Goal: Use online tool/utility: Utilize a website feature to perform a specific function

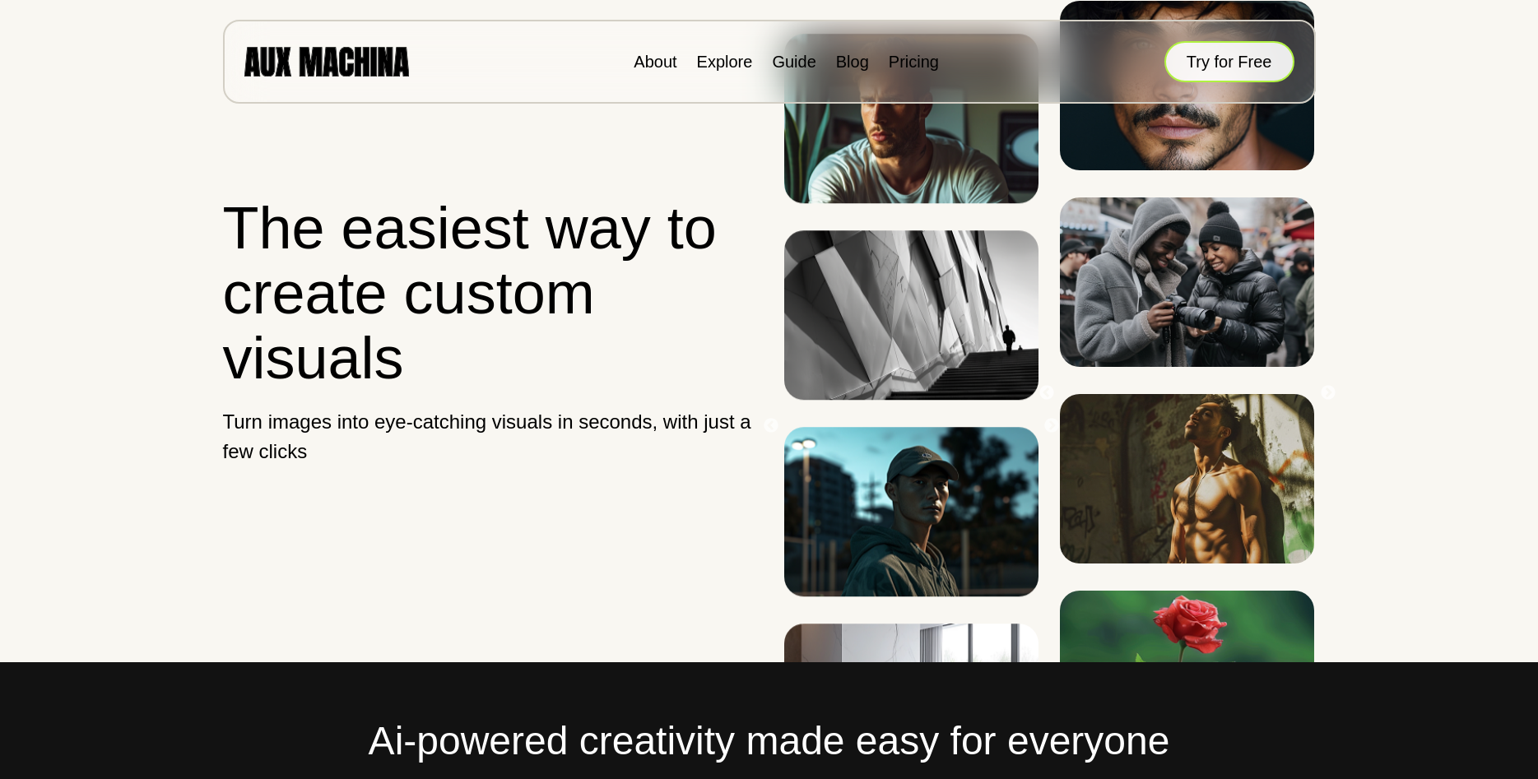
click at [1200, 61] on button "Try for Free" at bounding box center [1230, 61] width 130 height 41
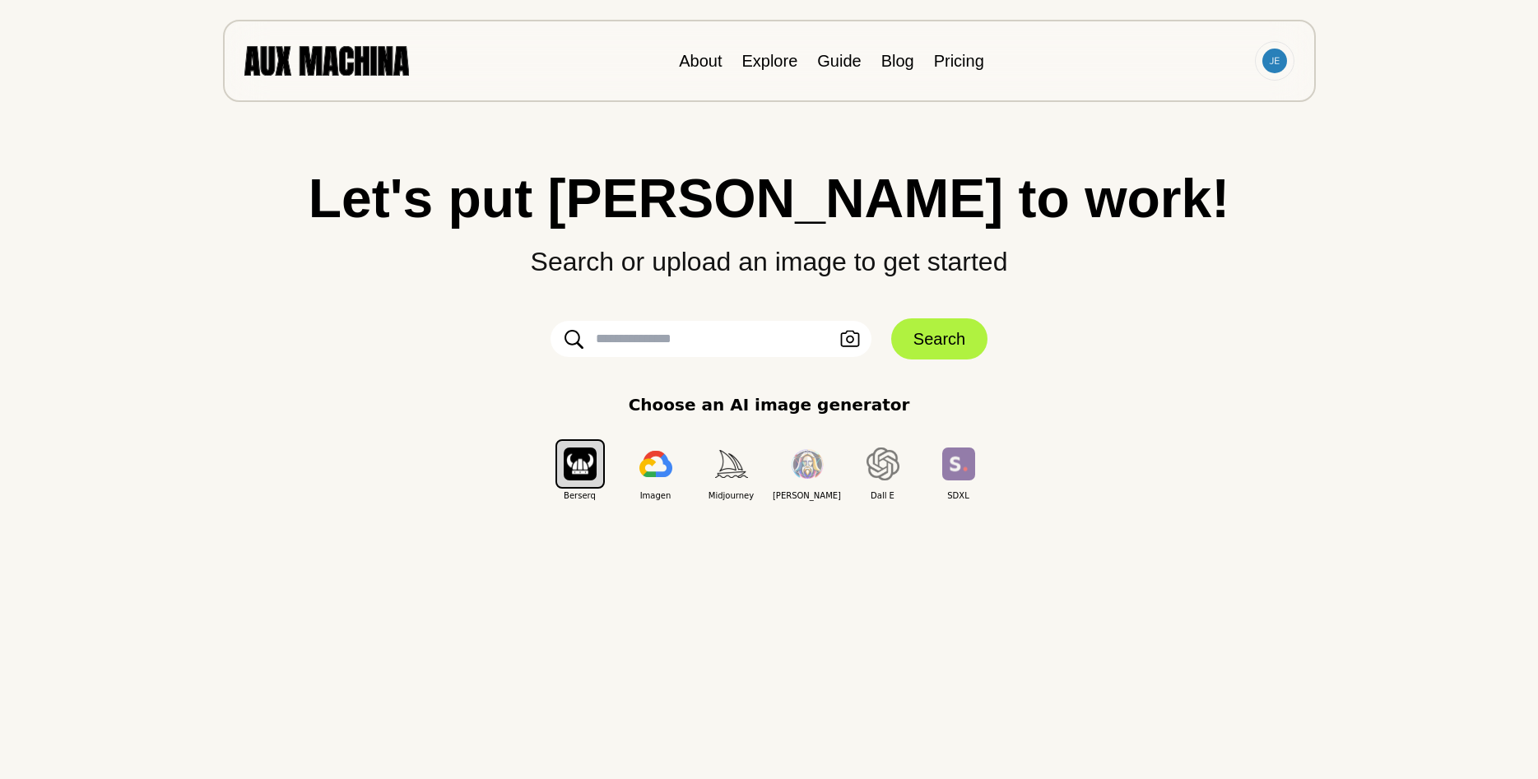
click at [735, 356] on input "text" at bounding box center [711, 339] width 321 height 36
click at [742, 348] on input "text" at bounding box center [711, 339] width 321 height 36
click at [1031, 654] on div "Let's put Ai to work! Search or upload an image to get started Upload an Image …" at bounding box center [769, 389] width 1472 height 779
click at [636, 342] on input "text" at bounding box center [711, 339] width 321 height 36
type input "*********"
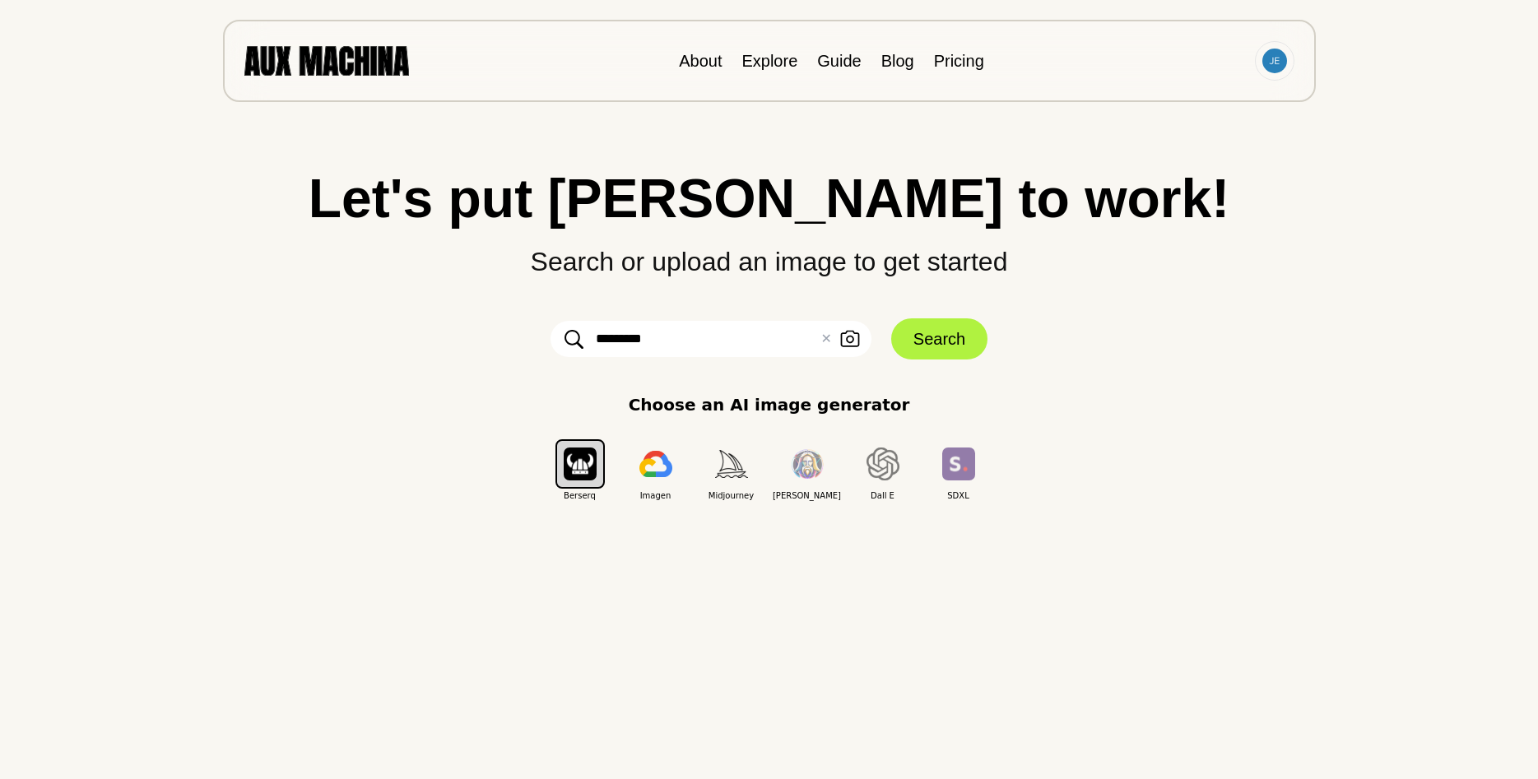
click button "Search" at bounding box center [939, 339] width 96 height 41
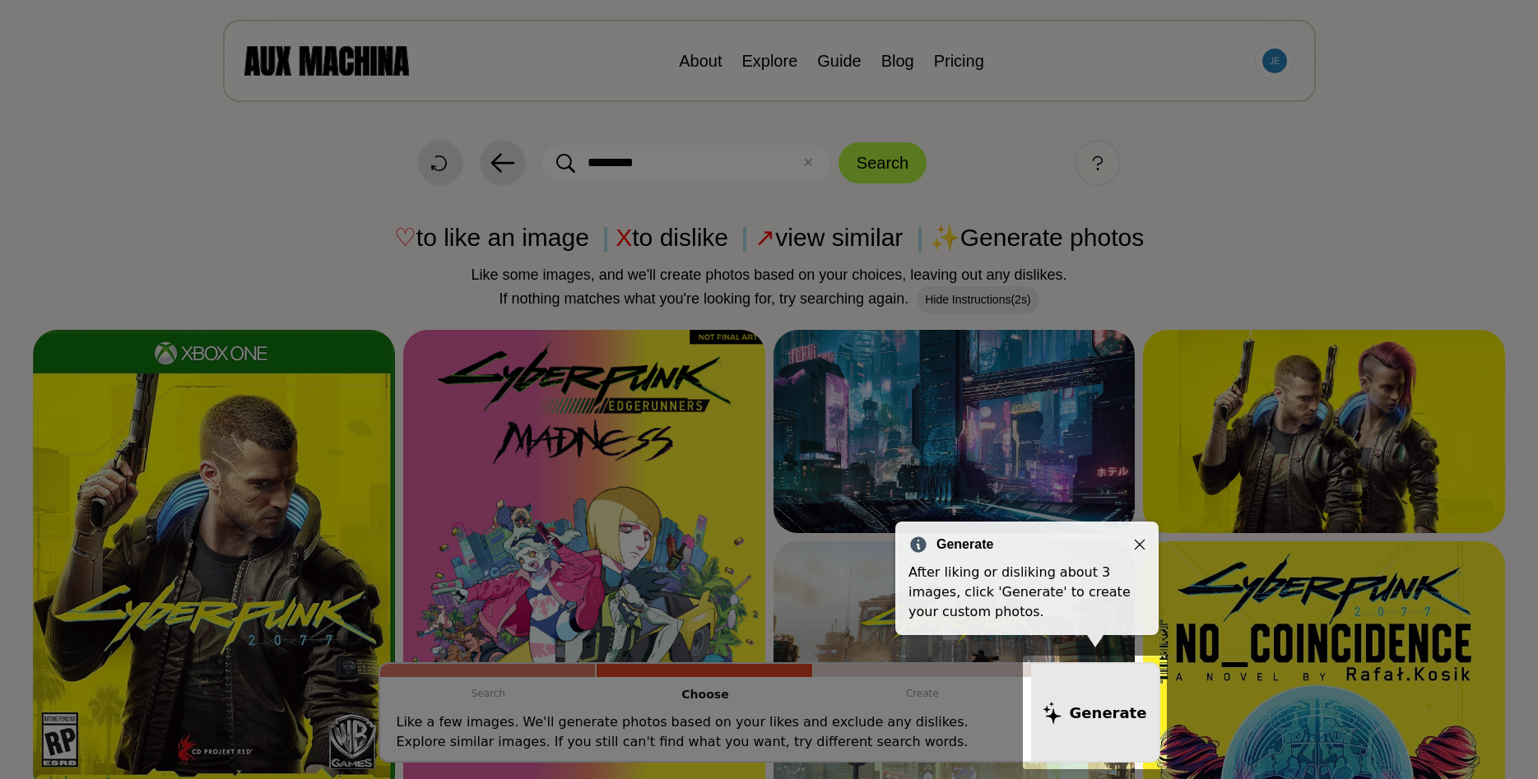
click at [1139, 544] on icon "Close" at bounding box center [1140, 545] width 11 height 11
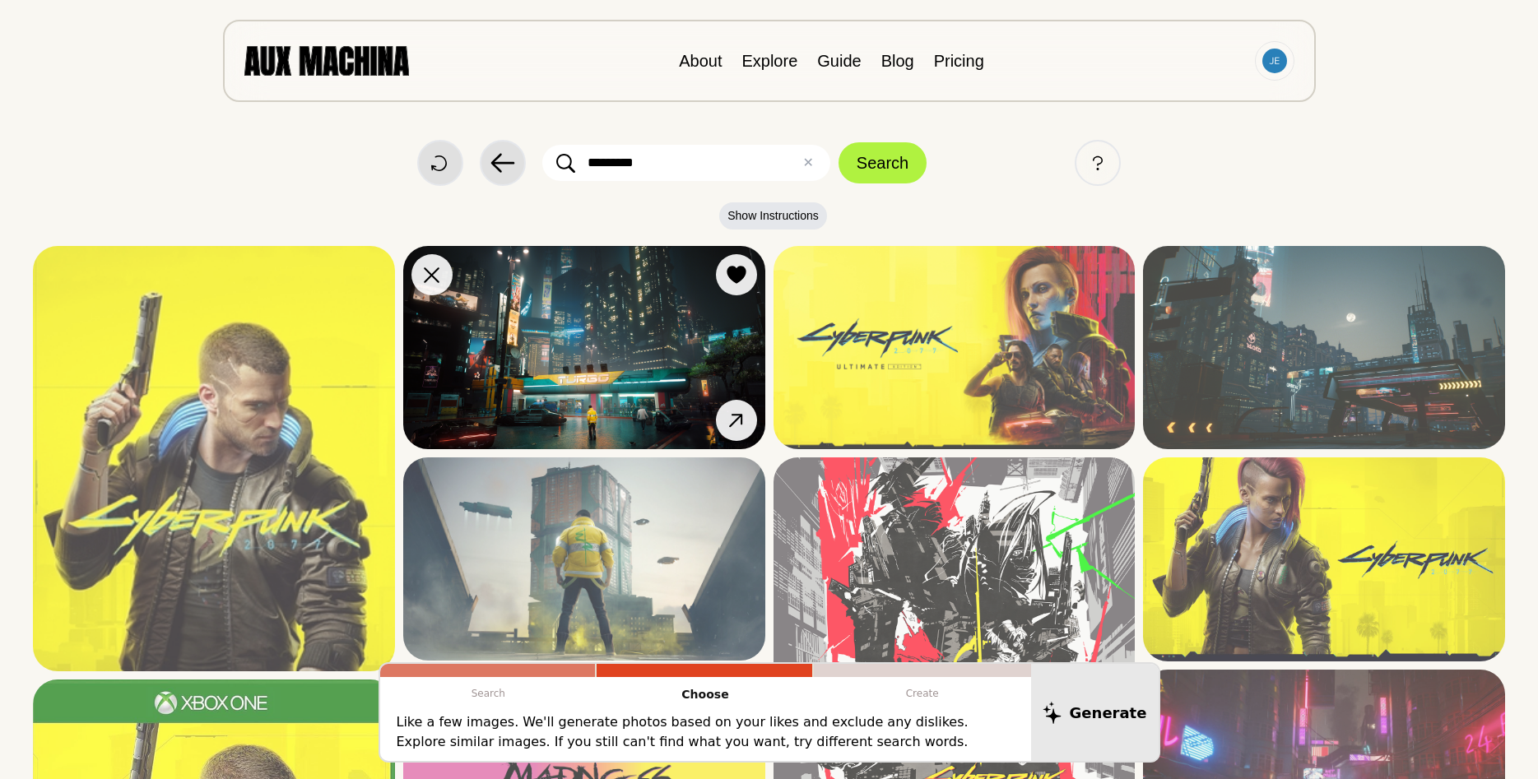
click at [574, 299] on img at bounding box center [584, 347] width 362 height 203
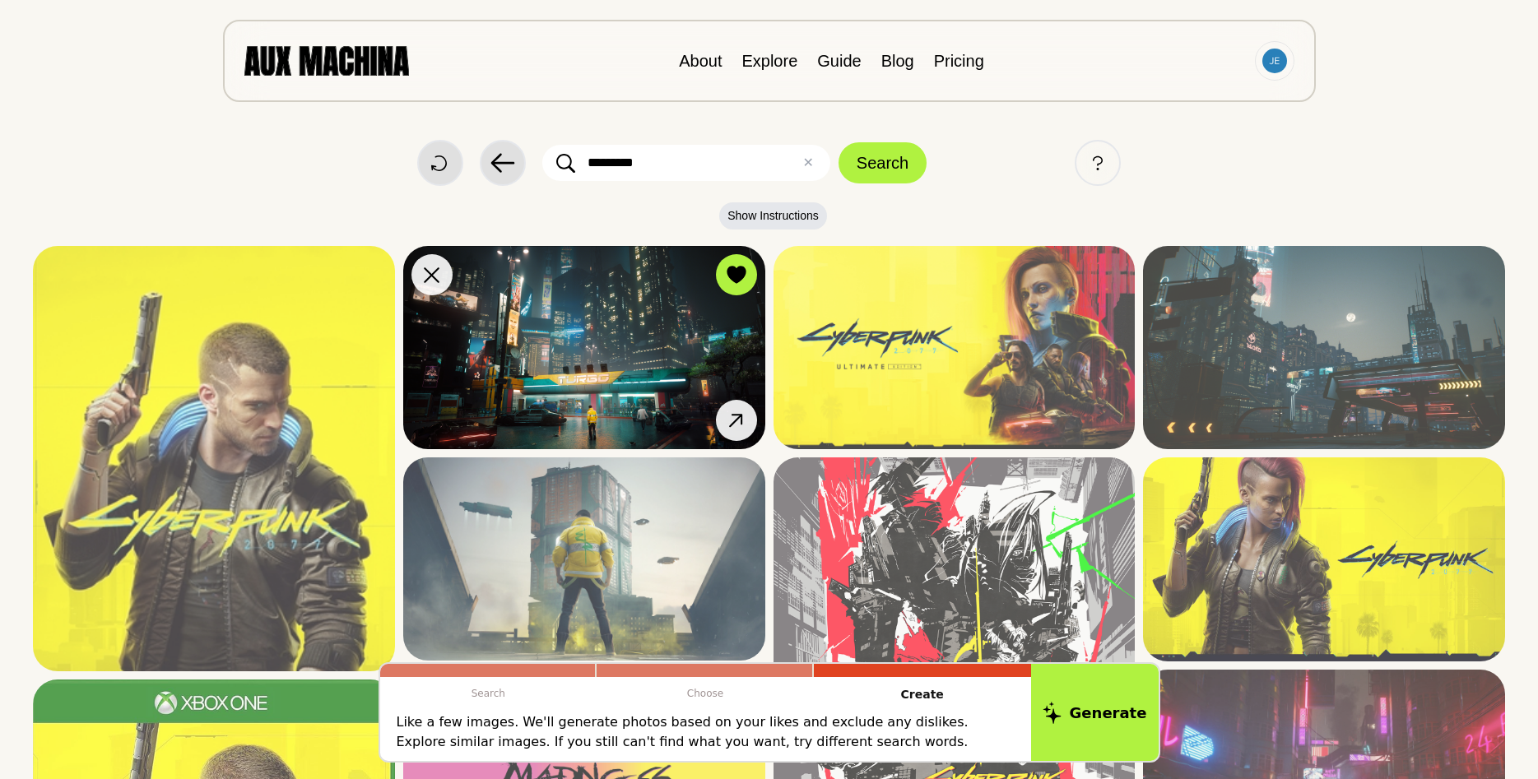
click at [584, 333] on img at bounding box center [584, 347] width 362 height 203
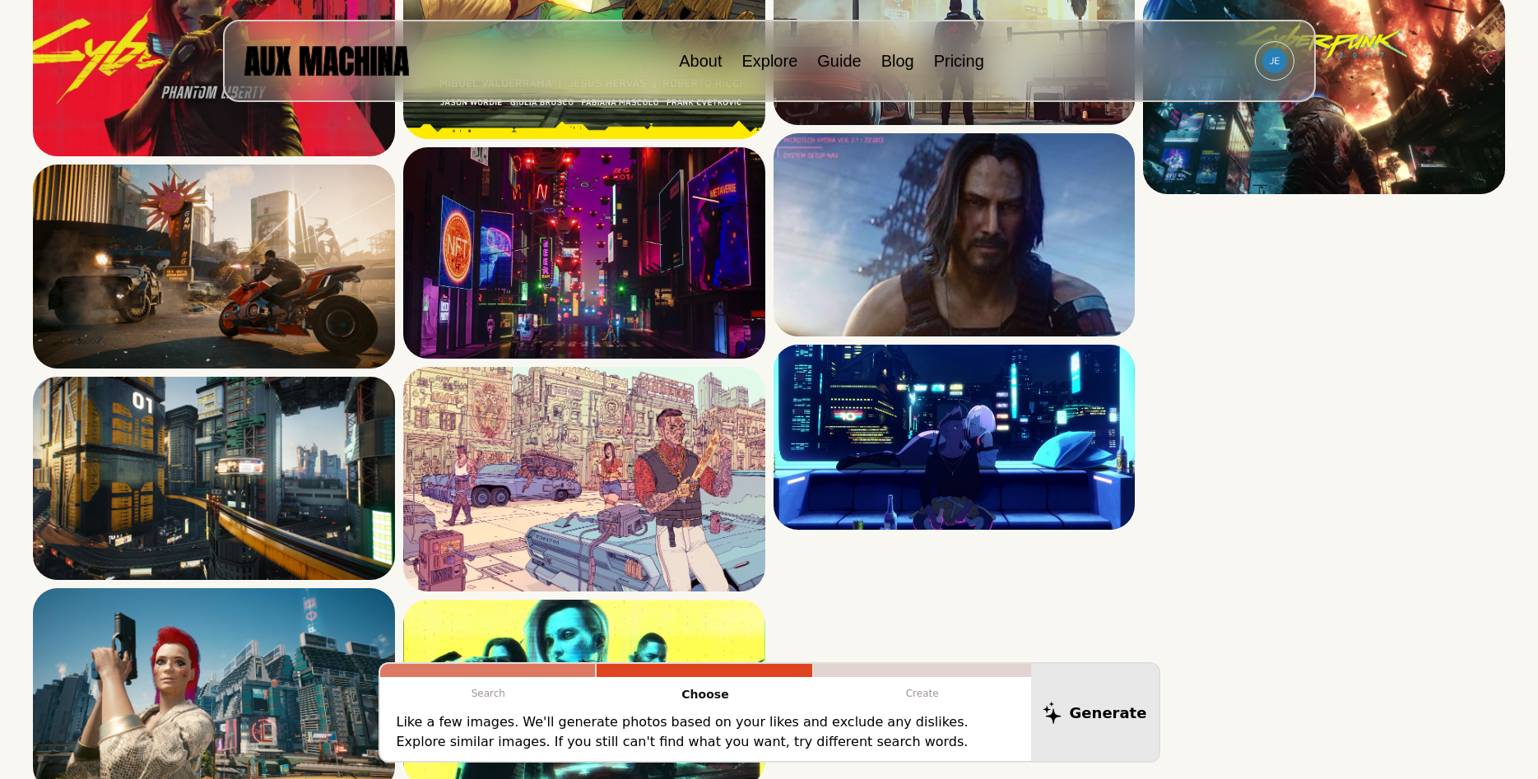
scroll to position [3458, 0]
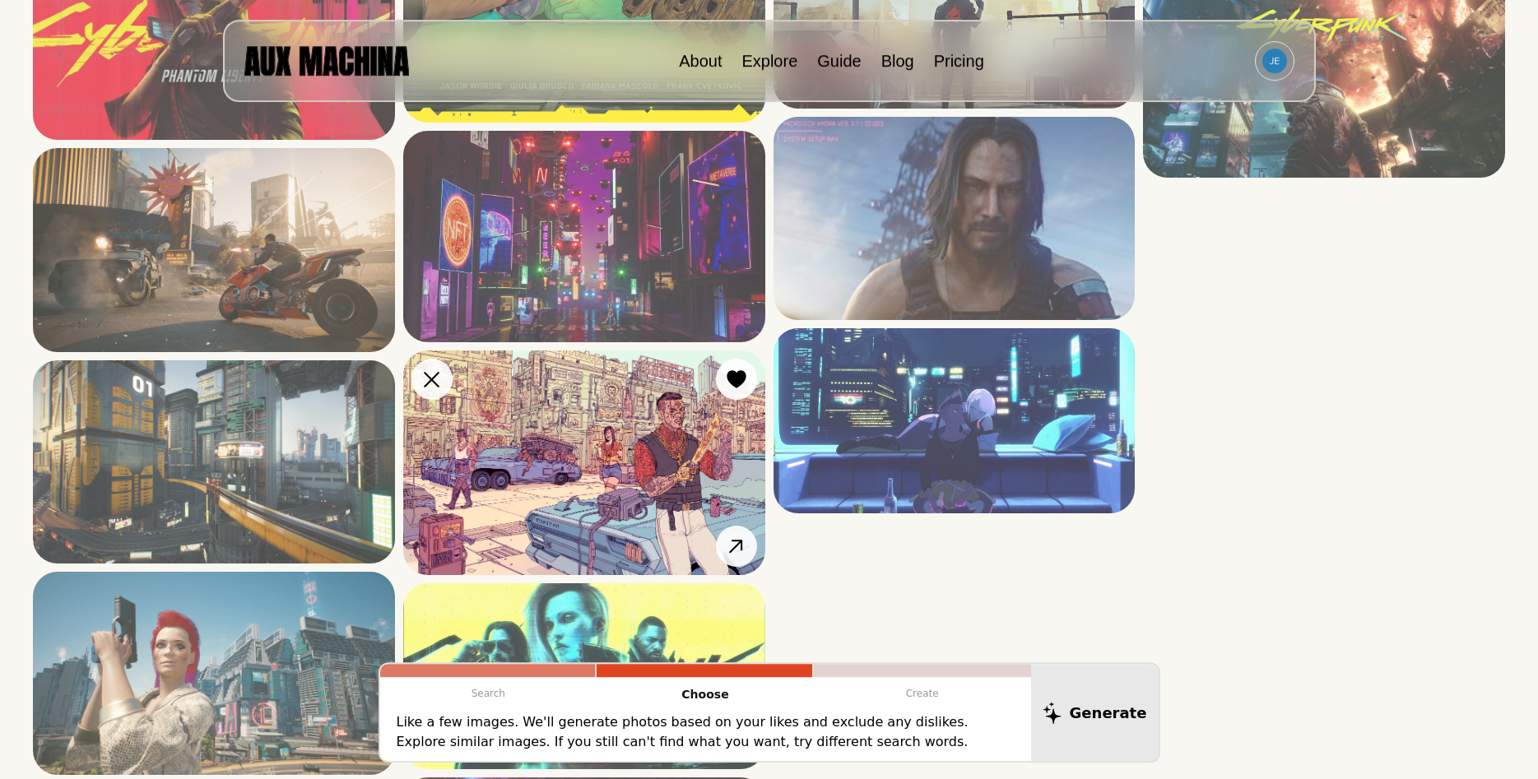
click at [530, 398] on img at bounding box center [584, 463] width 362 height 225
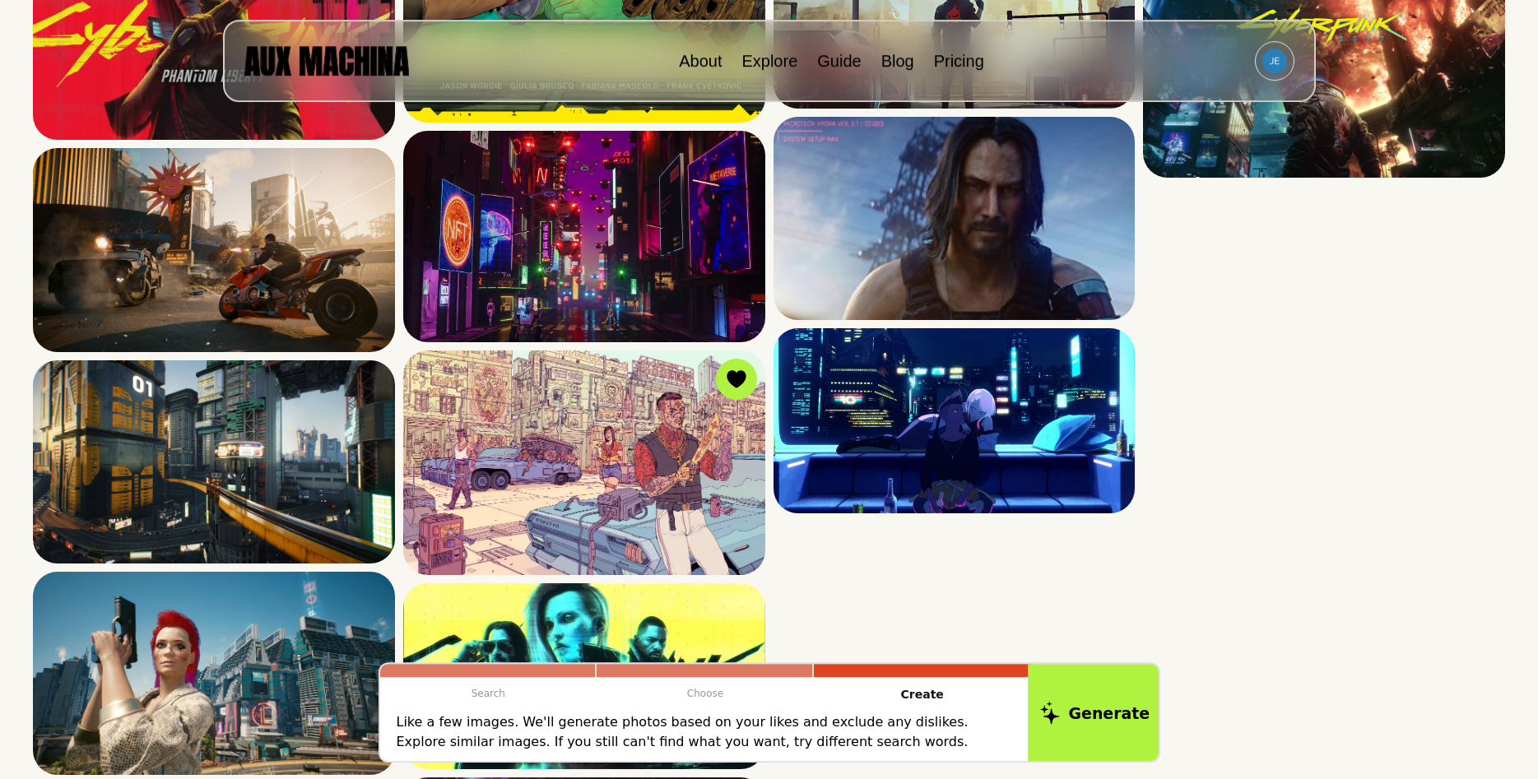
click at [1134, 729] on button "Generate" at bounding box center [1095, 713] width 134 height 102
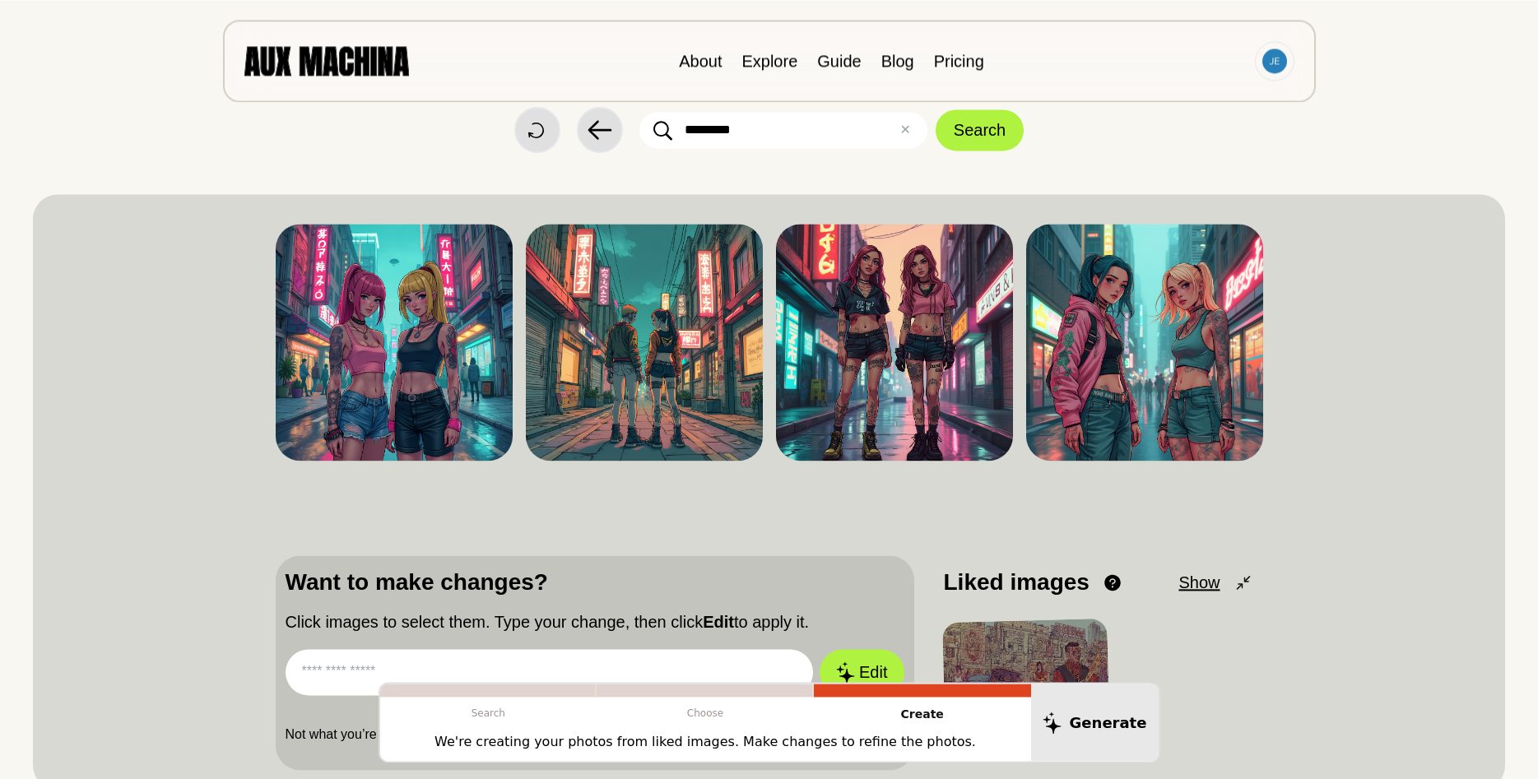
scroll to position [0, 0]
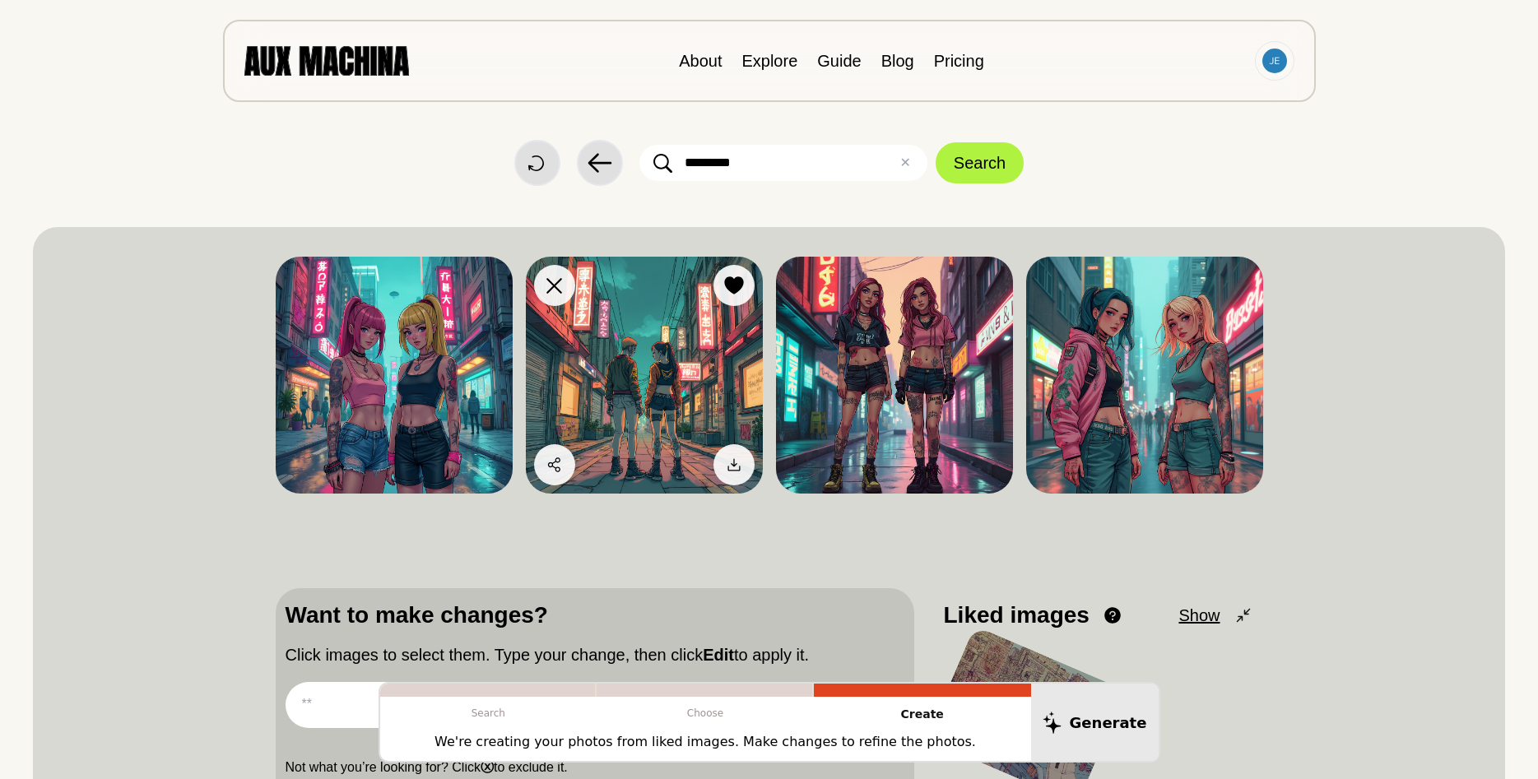
click at [662, 290] on img at bounding box center [644, 375] width 237 height 237
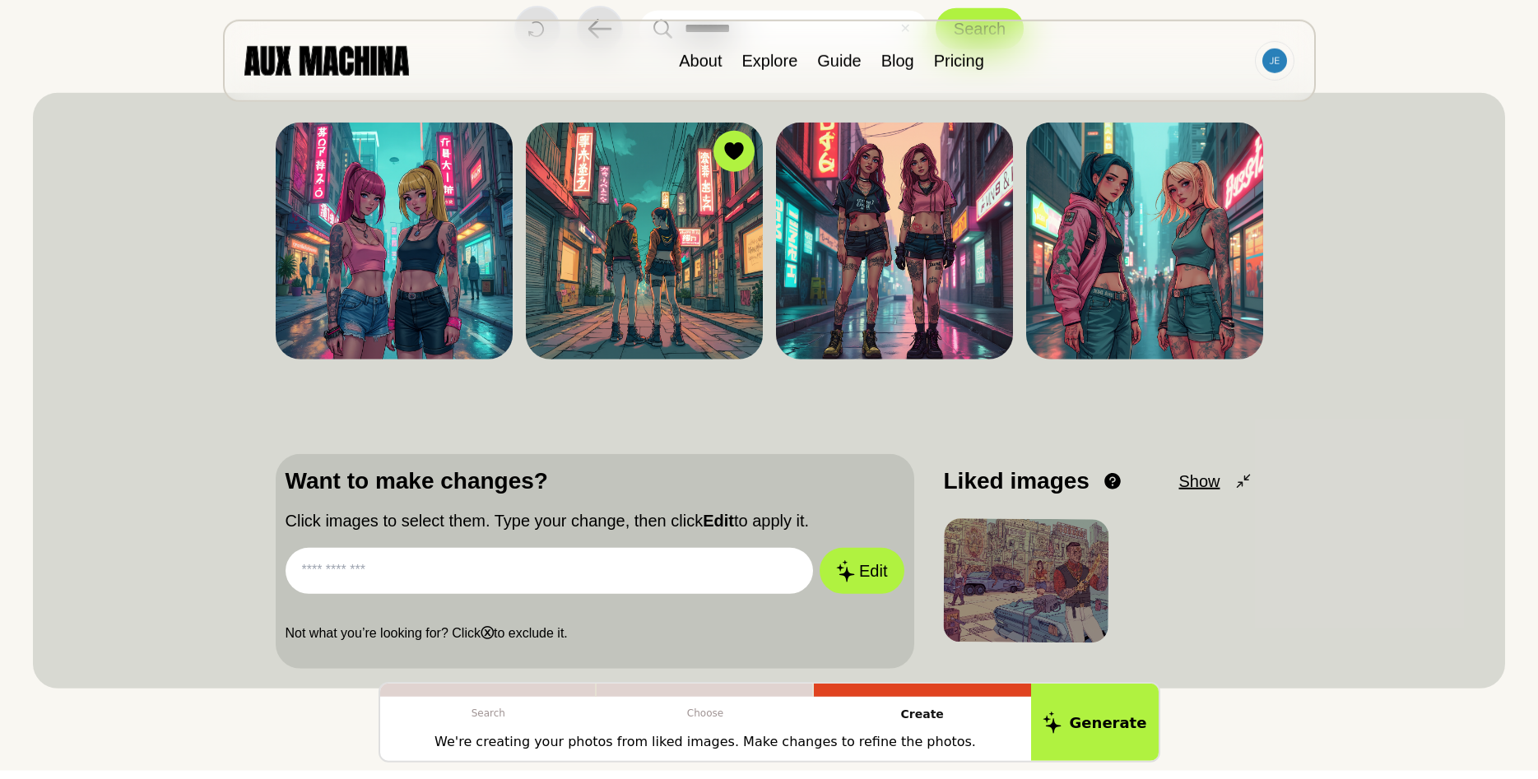
drag, startPoint x: 198, startPoint y: 381, endPoint x: 193, endPoint y: 491, distance: 109.5
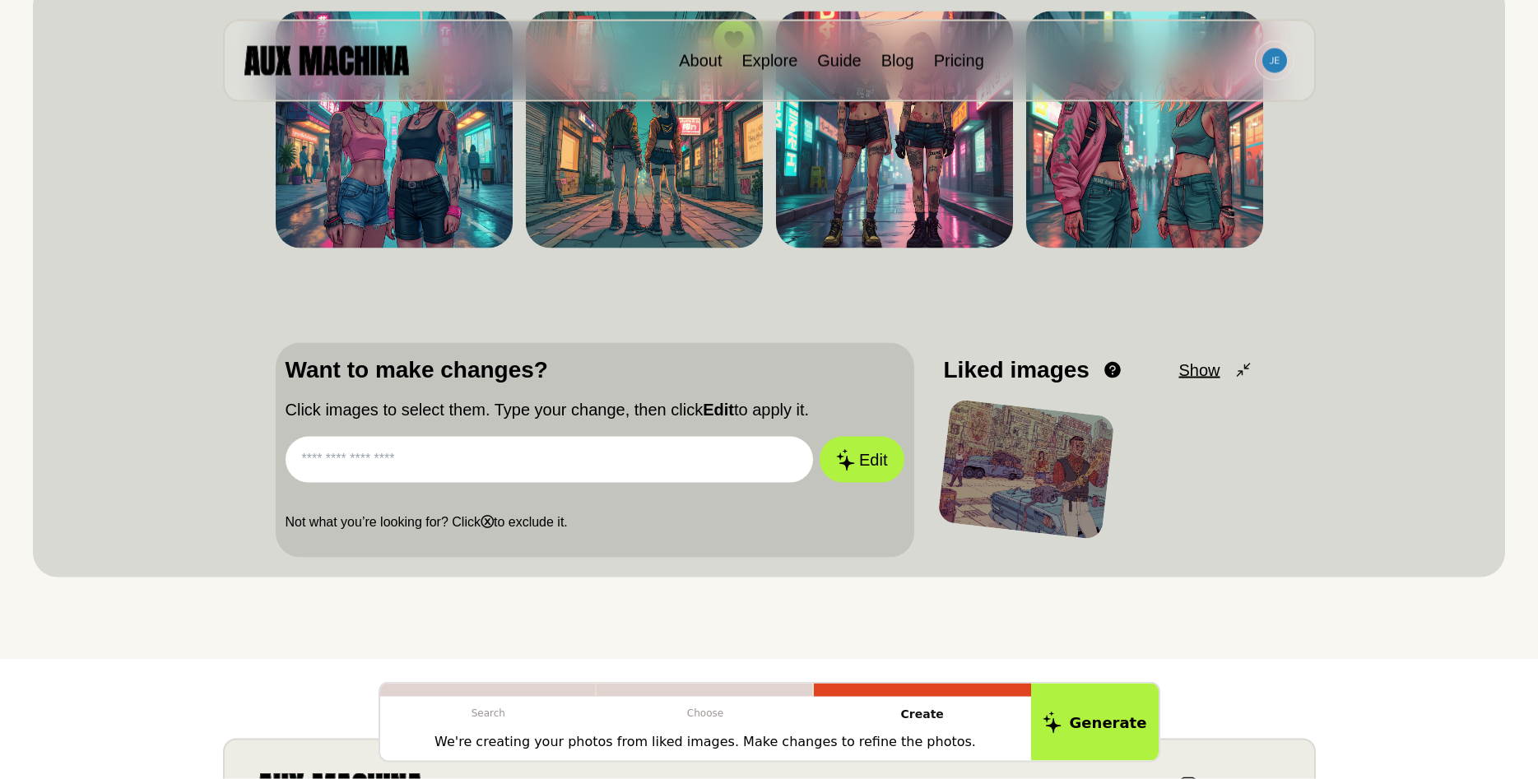
click at [1040, 461] on div at bounding box center [1026, 470] width 178 height 142
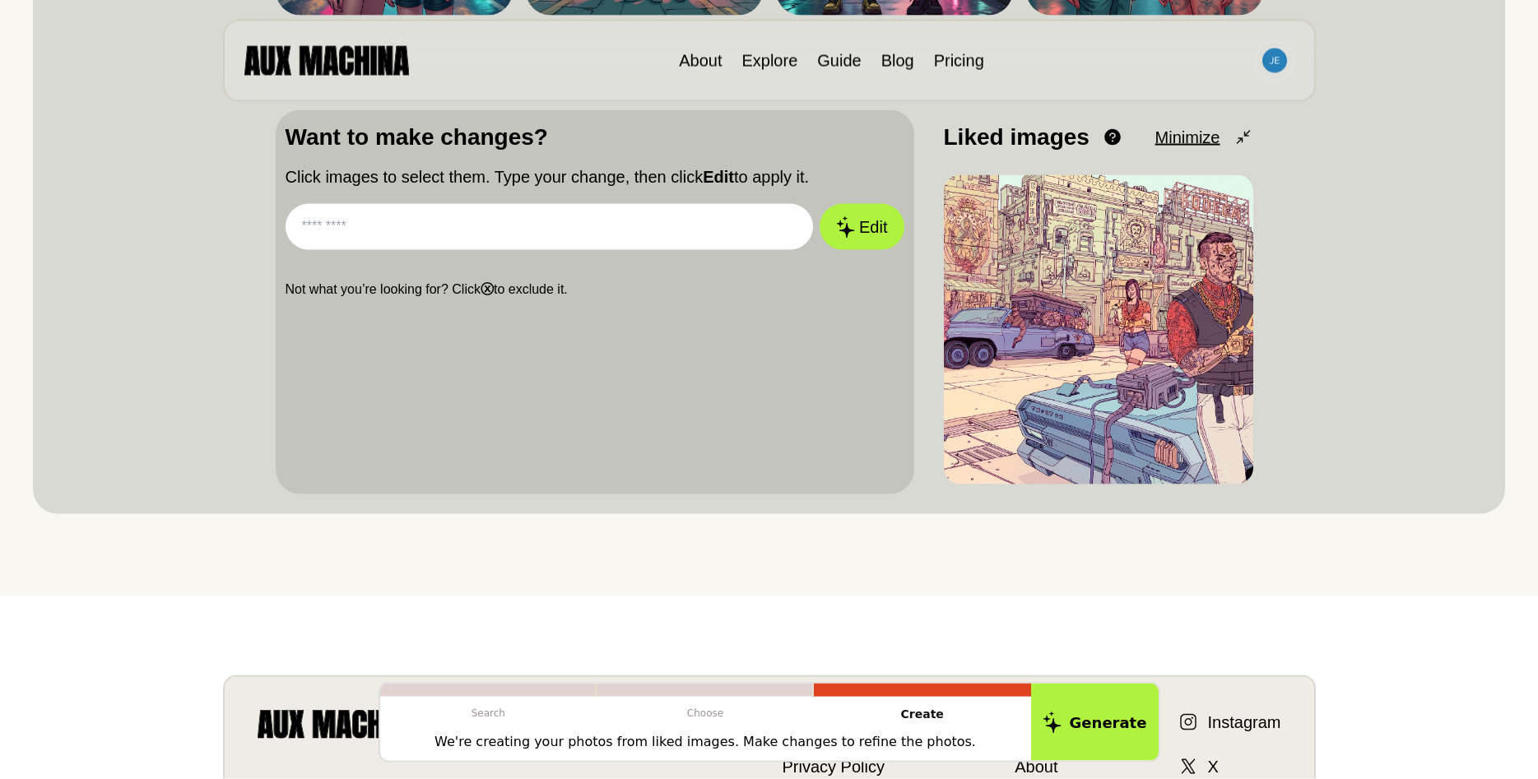
scroll to position [412, 0]
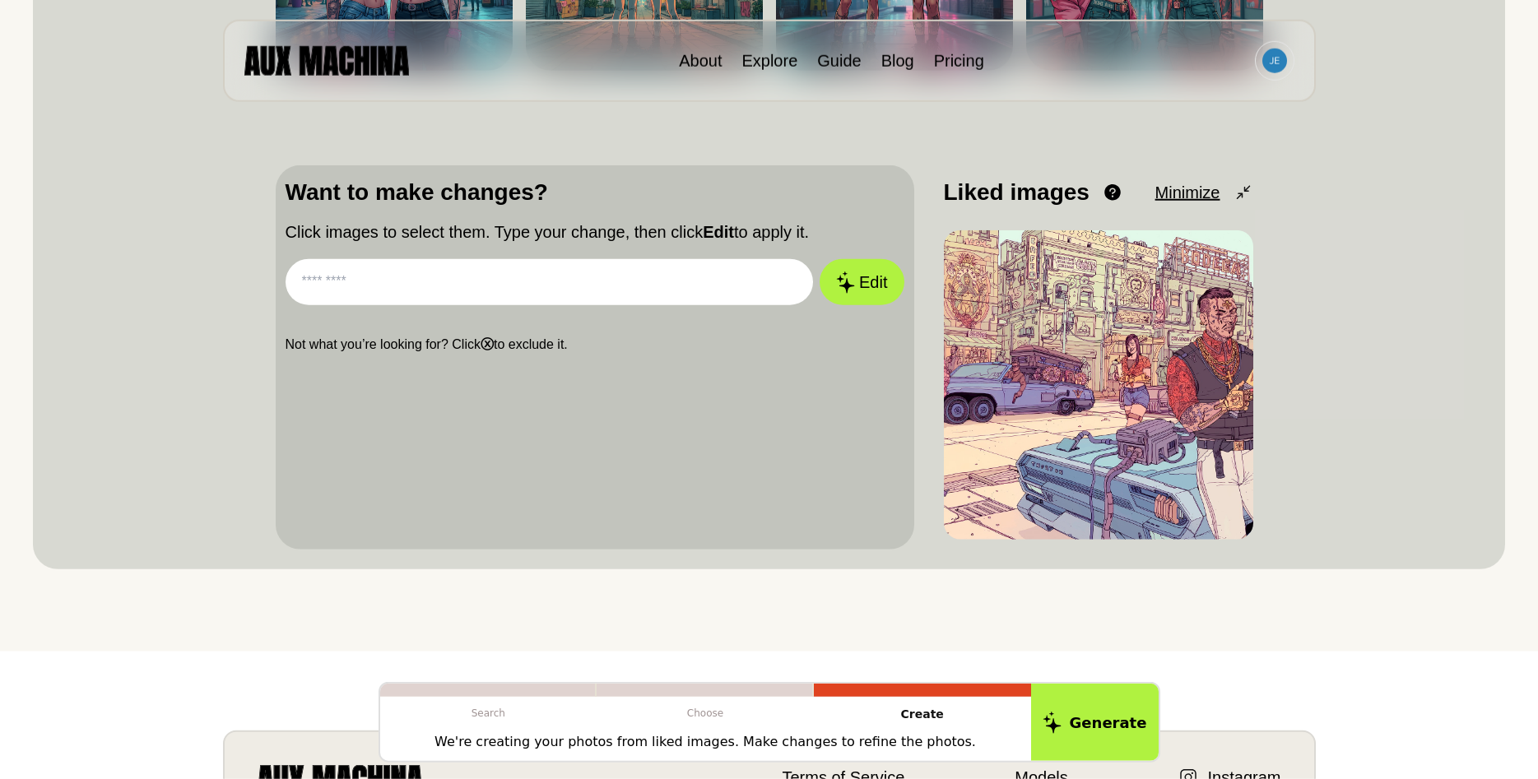
drag, startPoint x: 1393, startPoint y: 409, endPoint x: 1402, endPoint y: 361, distance: 48.7
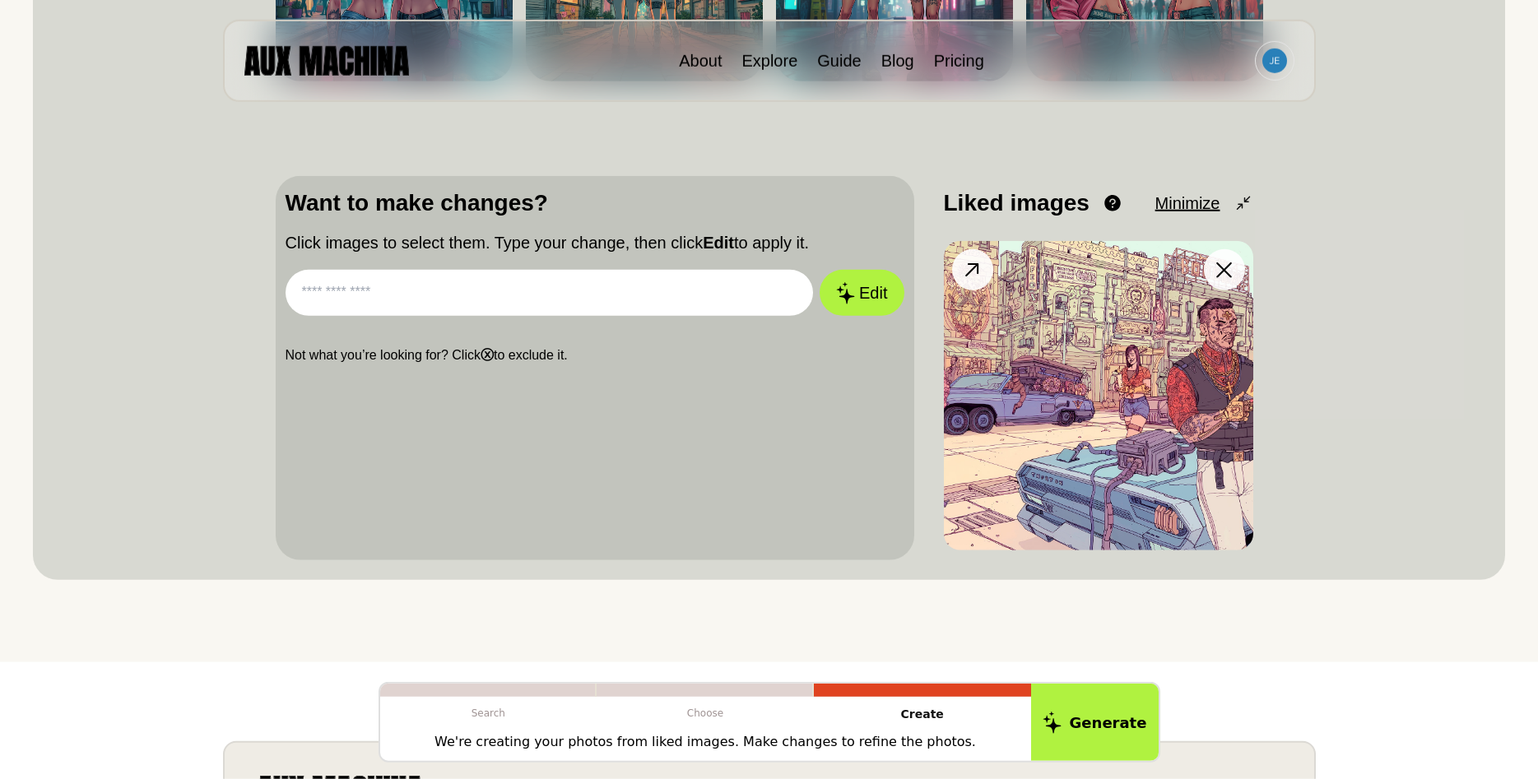
click at [1114, 326] on img at bounding box center [1098, 395] width 309 height 309
click at [980, 269] on icon at bounding box center [973, 270] width 24 height 24
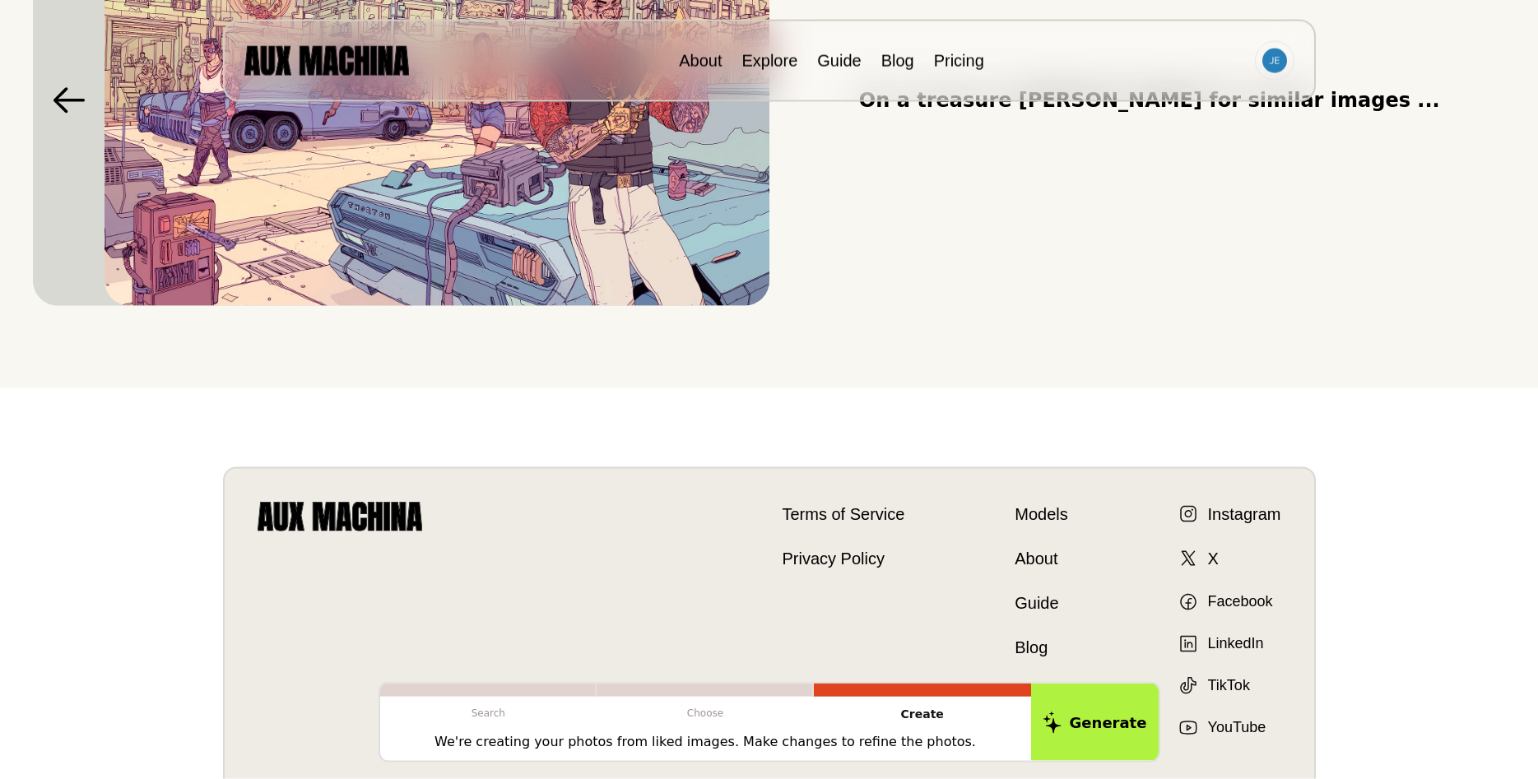
scroll to position [86, 0]
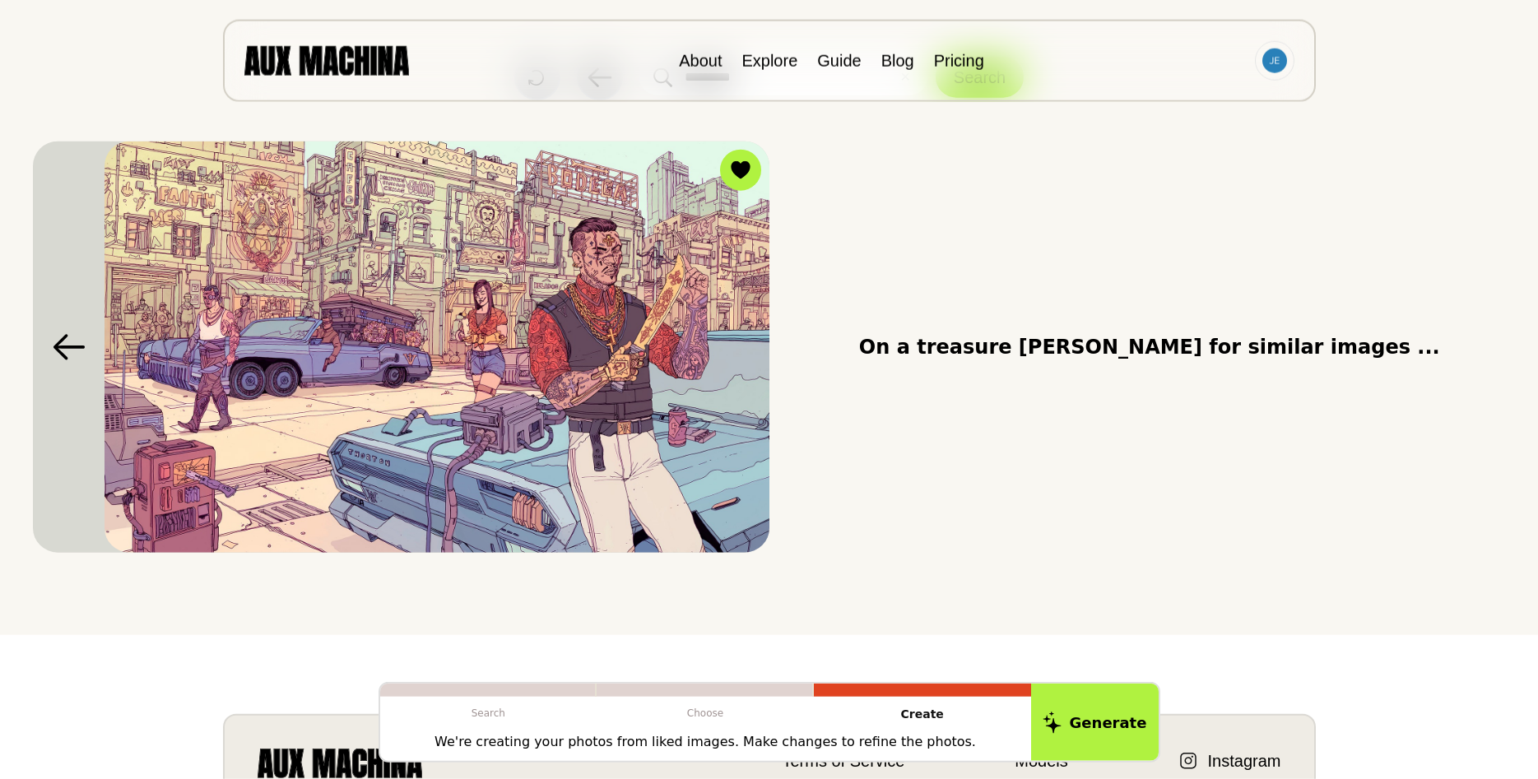
drag, startPoint x: 916, startPoint y: 332, endPoint x: 912, endPoint y: 185, distance: 146.6
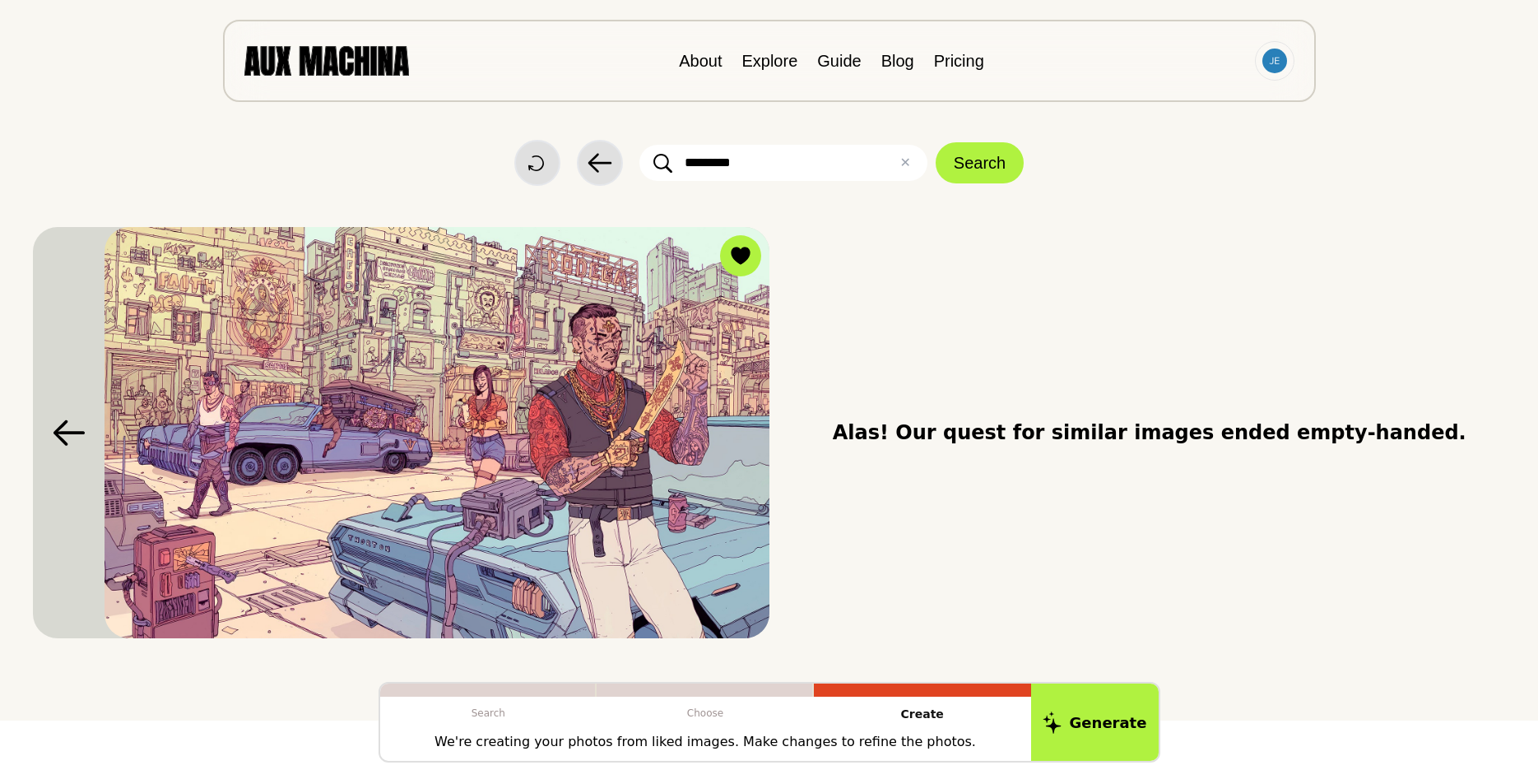
click at [593, 460] on img at bounding box center [437, 433] width 665 height 412
drag, startPoint x: 1044, startPoint y: 65, endPoint x: 970, endPoint y: 67, distance: 74.1
click at [970, 67] on div "About Explore Guide Blog Pricing" at bounding box center [769, 61] width 1093 height 82
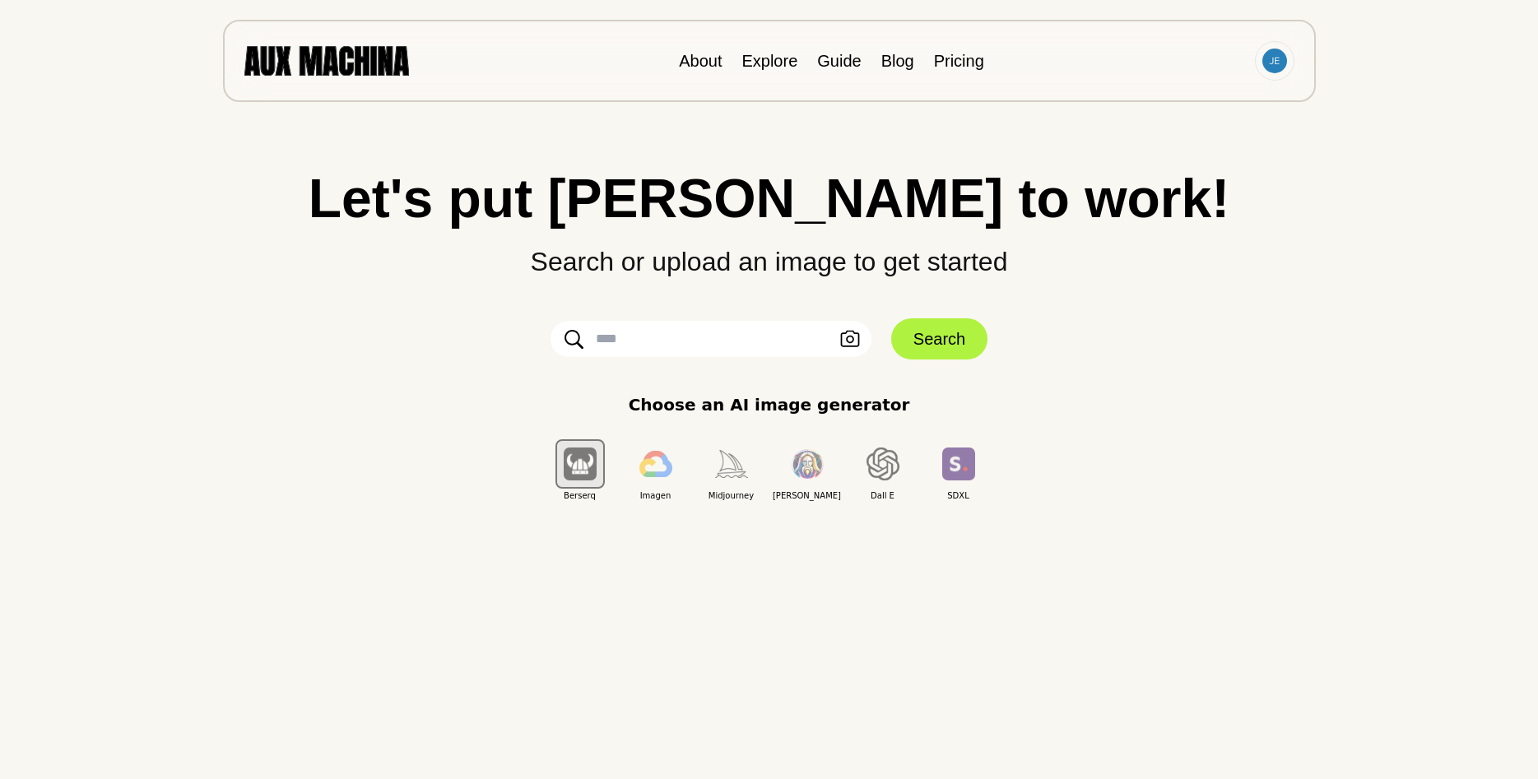
click at [691, 342] on input "text" at bounding box center [711, 339] width 321 height 36
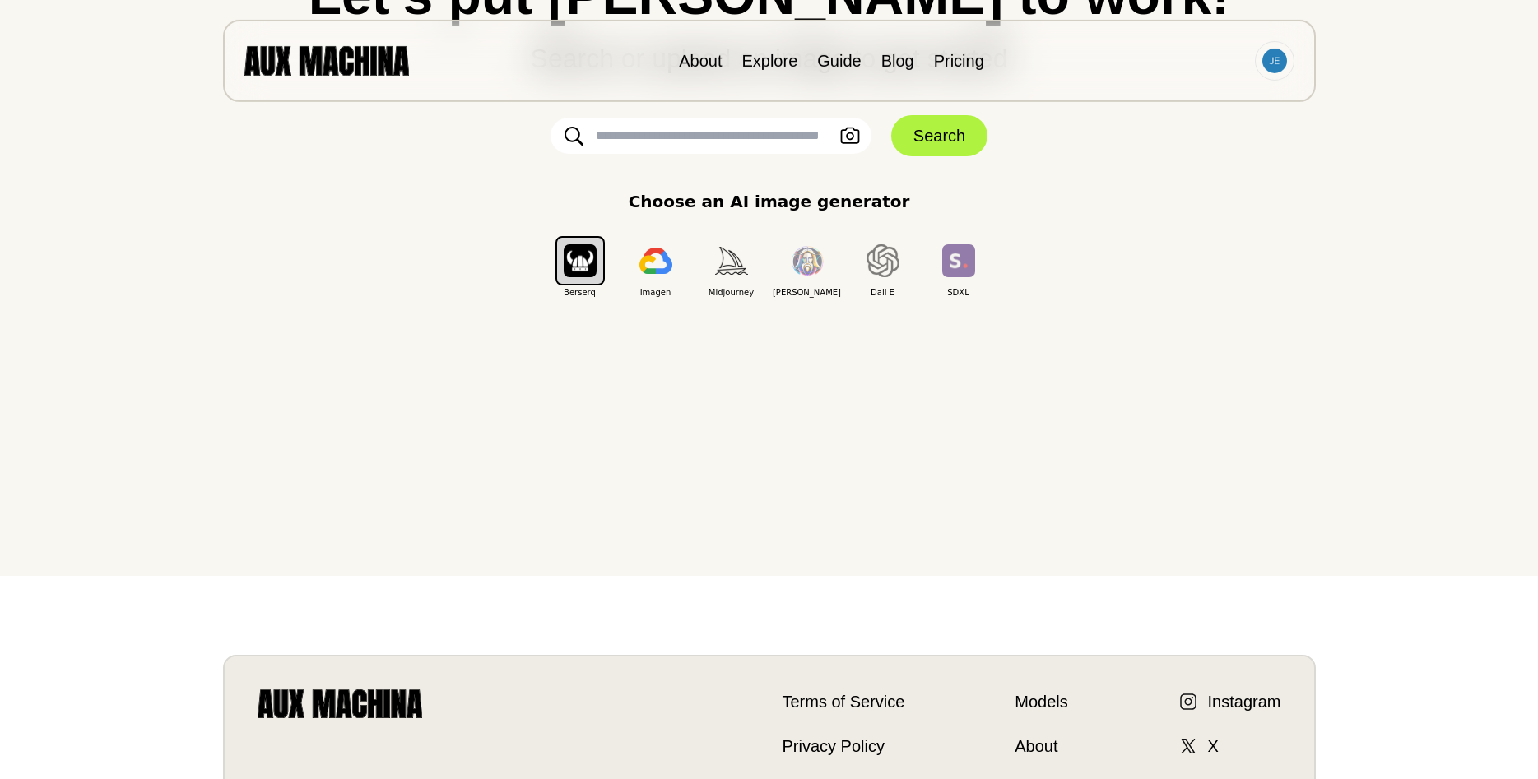
drag, startPoint x: 1120, startPoint y: 532, endPoint x: 1119, endPoint y: 604, distance: 72.4
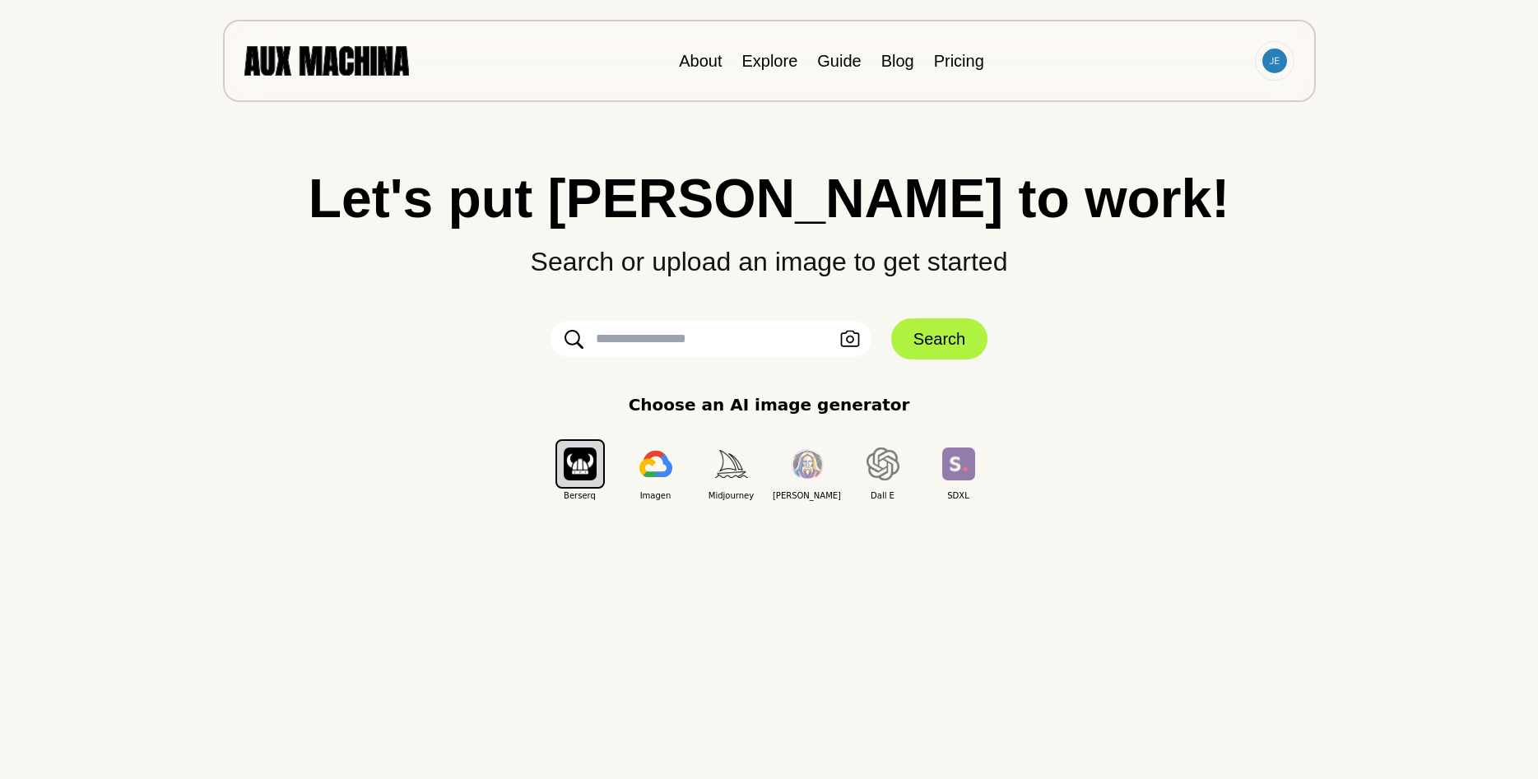
drag, startPoint x: 1368, startPoint y: 504, endPoint x: 1141, endPoint y: 289, distance: 312.6
click at [754, 318] on div "Let's put Ai to work! Search or upload an image to get started Upload an Image …" at bounding box center [769, 336] width 1472 height 331
click at [704, 339] on input "text" at bounding box center [711, 339] width 321 height 36
type input "*********"
click button "Search" at bounding box center [939, 339] width 96 height 41
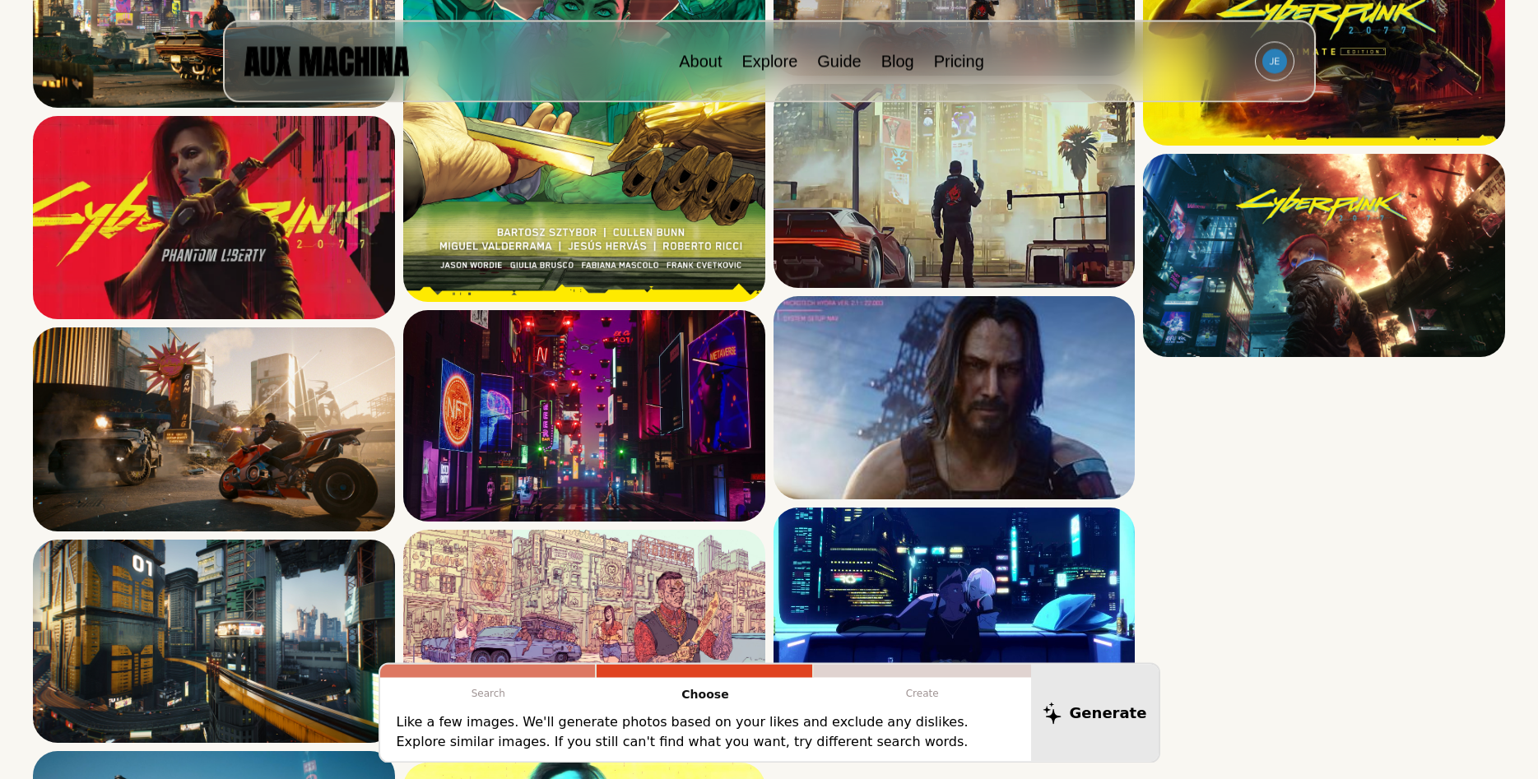
scroll to position [3501, 0]
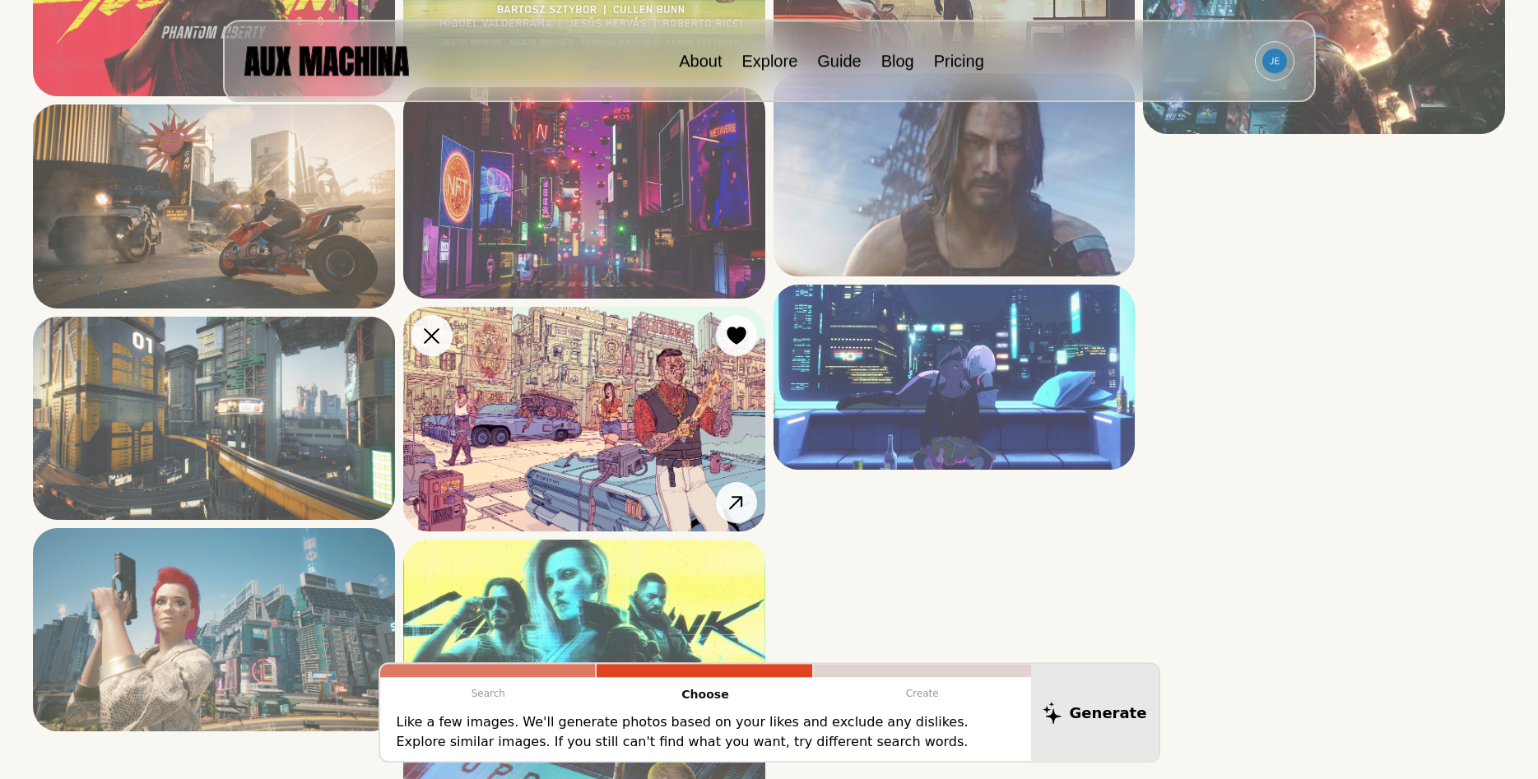
click at [591, 403] on img at bounding box center [584, 419] width 362 height 225
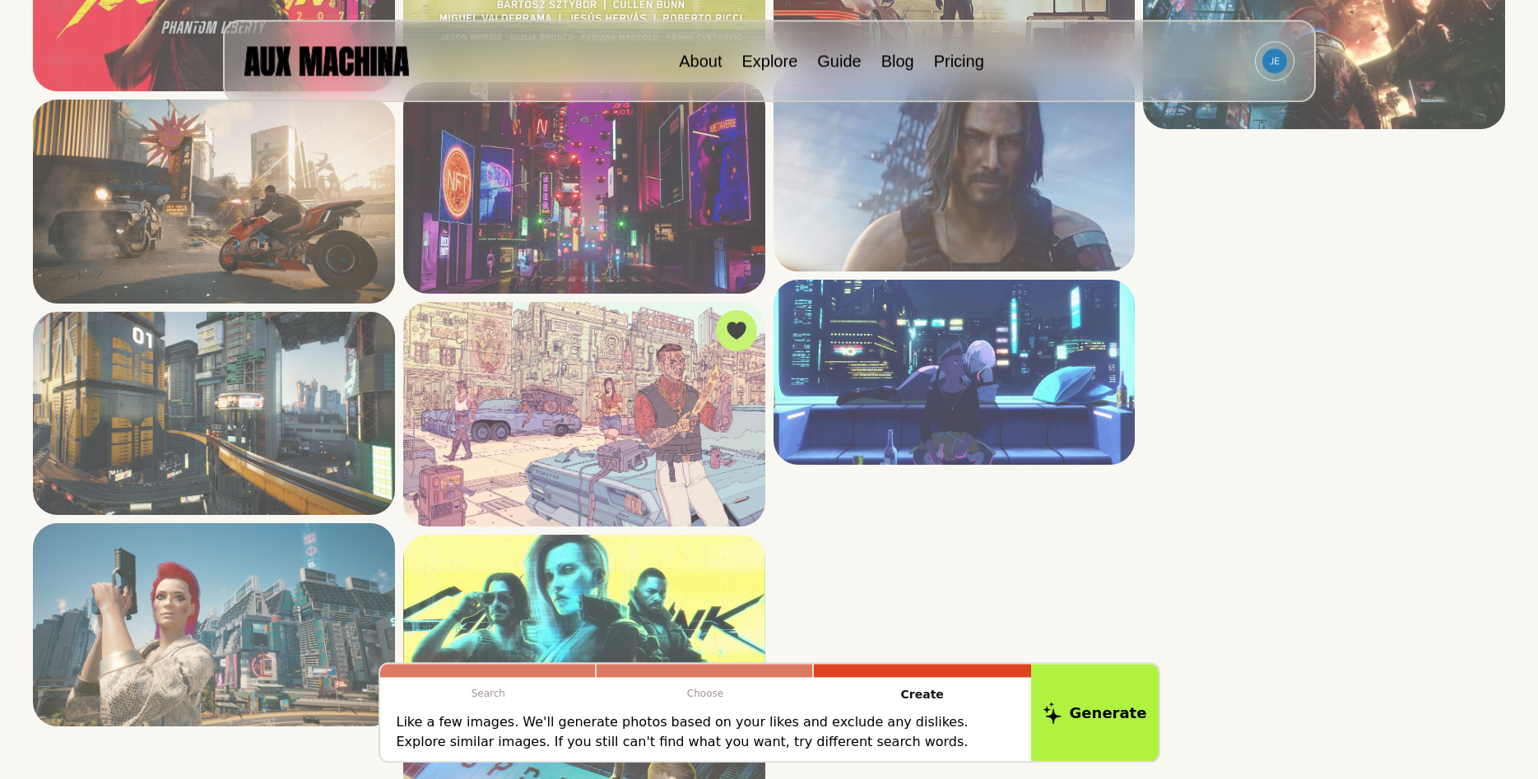
drag, startPoint x: 1259, startPoint y: 620, endPoint x: 1243, endPoint y: 515, distance: 105.8
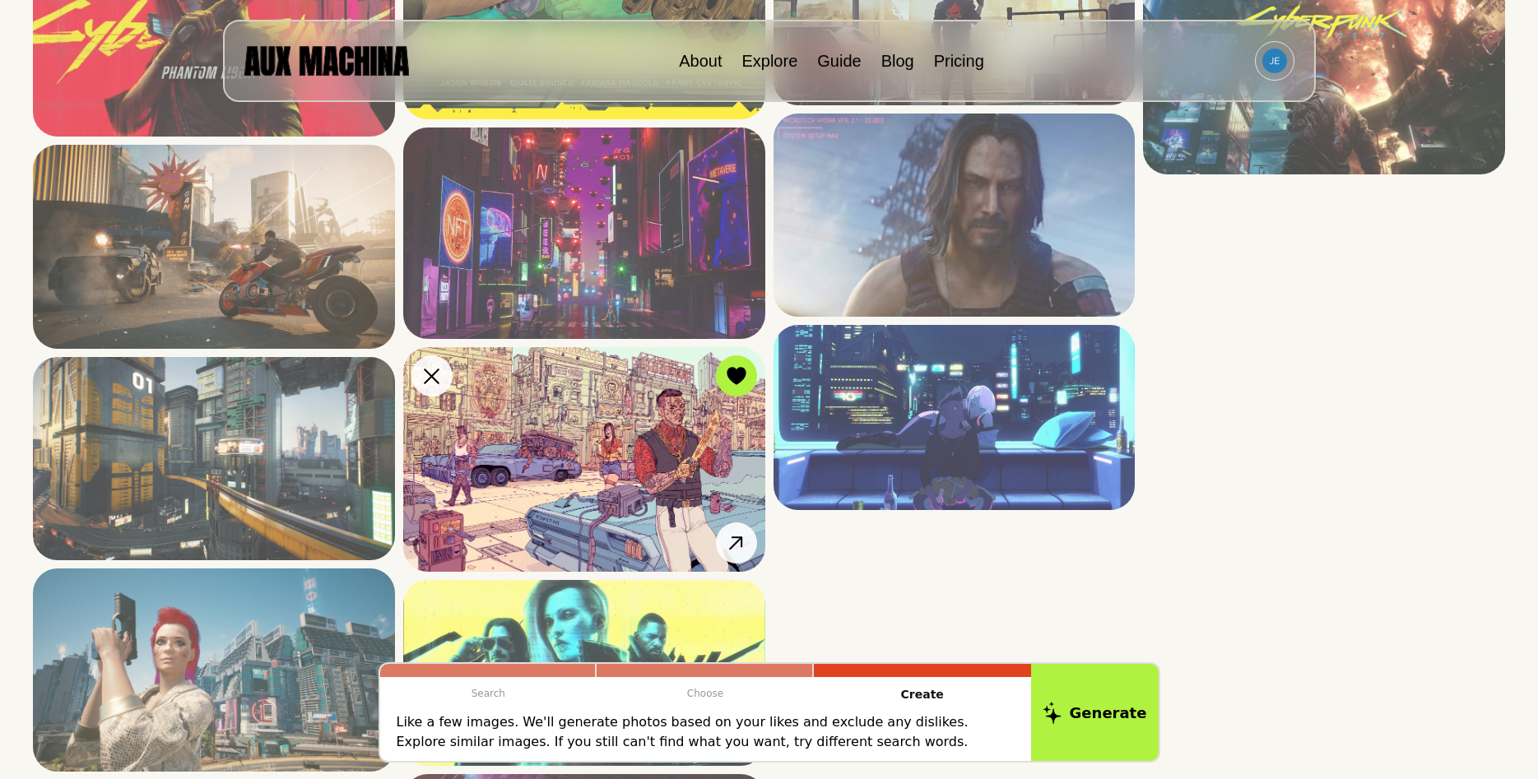
click at [612, 418] on img at bounding box center [584, 459] width 362 height 225
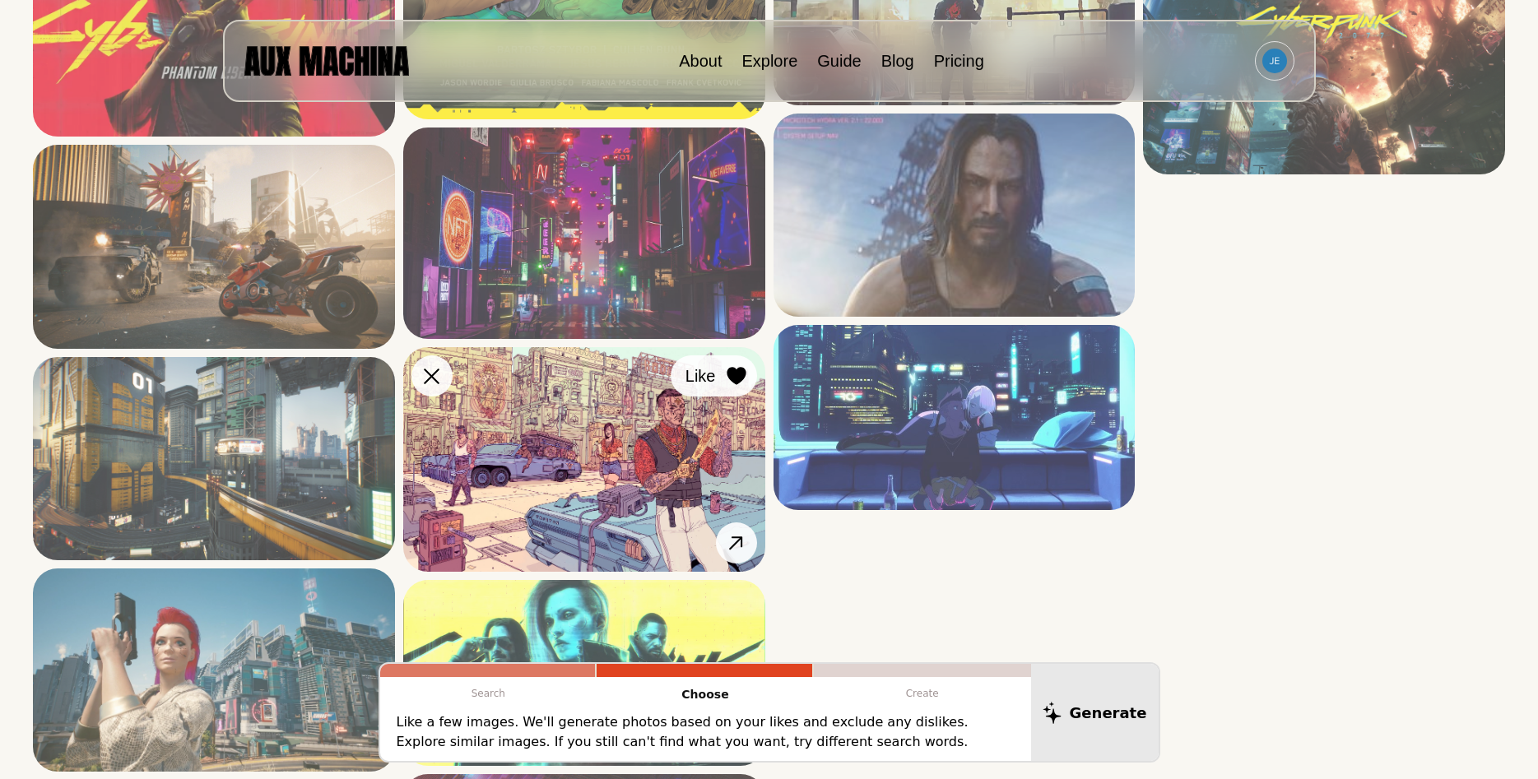
click at [730, 376] on icon at bounding box center [736, 377] width 19 height 18
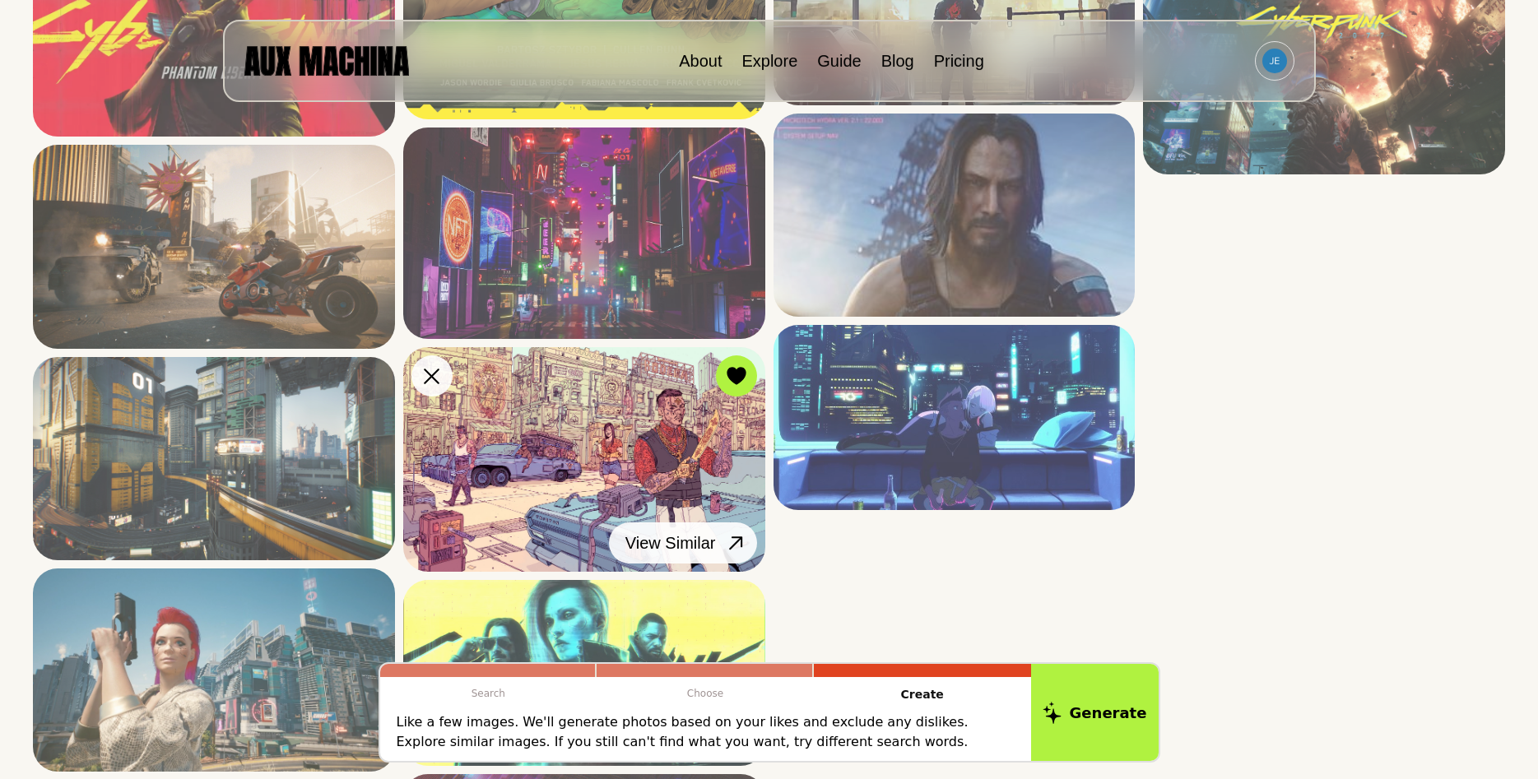
click at [735, 539] on icon at bounding box center [736, 544] width 24 height 24
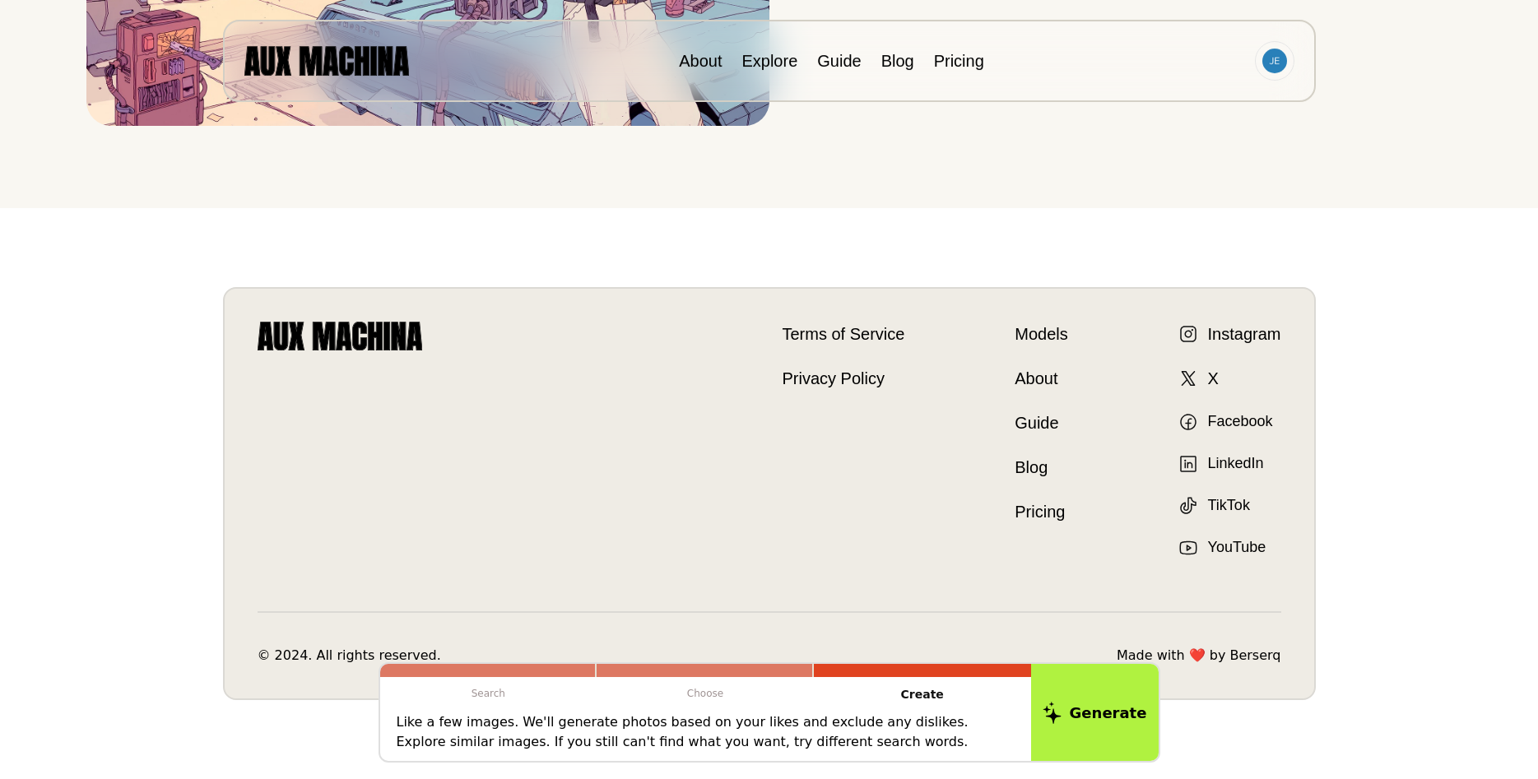
scroll to position [500, 0]
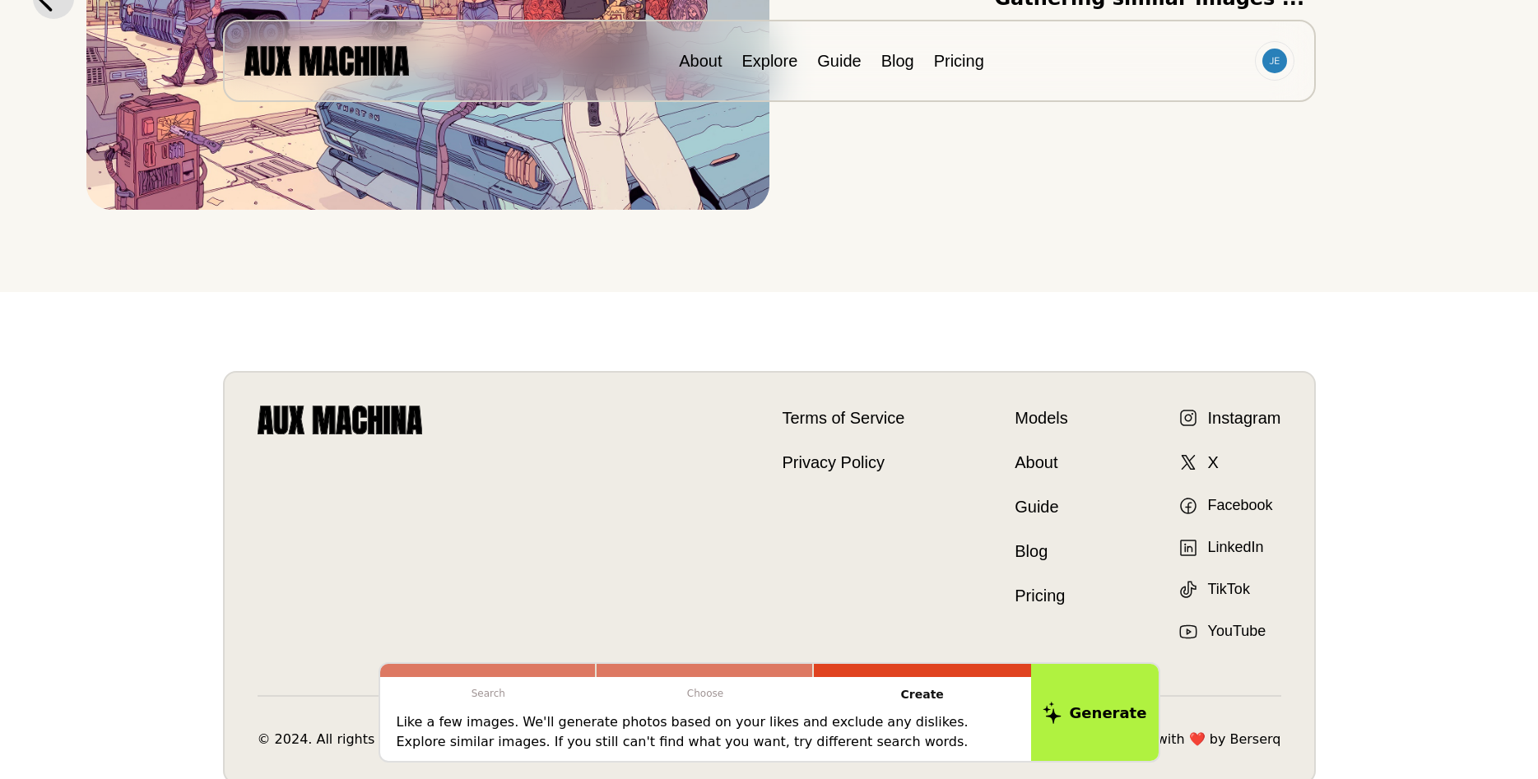
drag, startPoint x: 765, startPoint y: 367, endPoint x: 787, endPoint y: 193, distance: 175.8
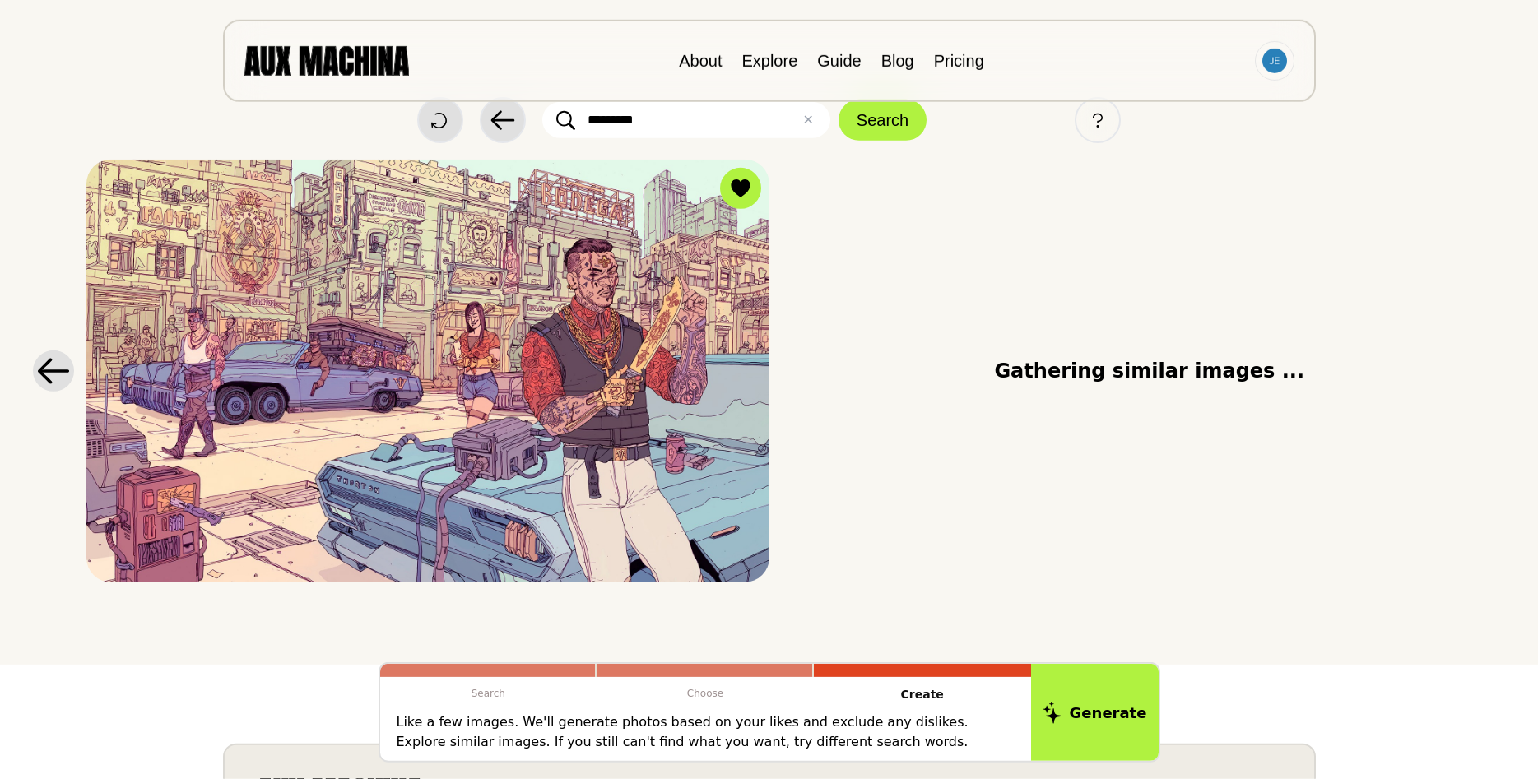
scroll to position [0, 0]
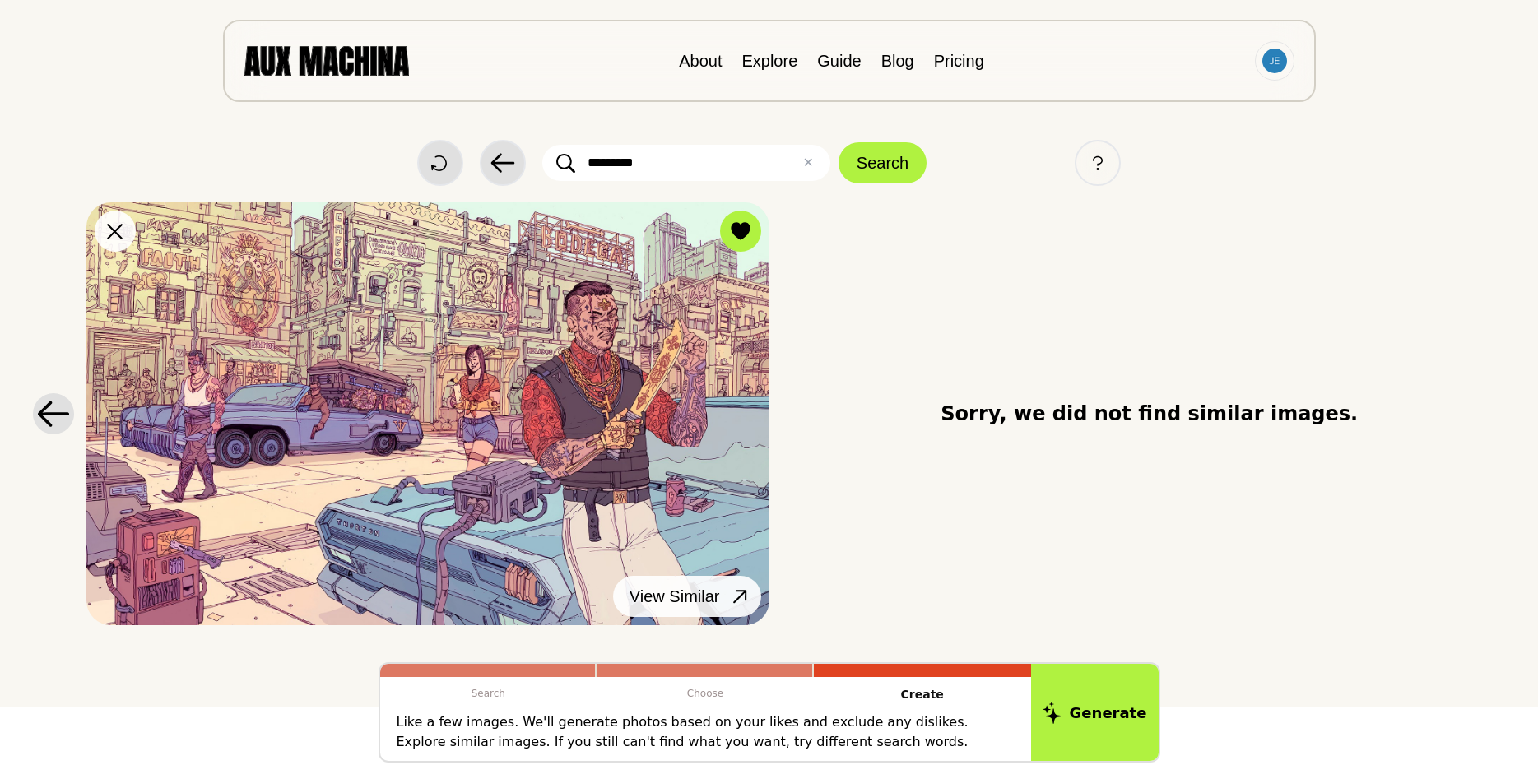
click at [745, 593] on icon at bounding box center [740, 597] width 24 height 24
click at [732, 236] on icon at bounding box center [741, 231] width 20 height 18
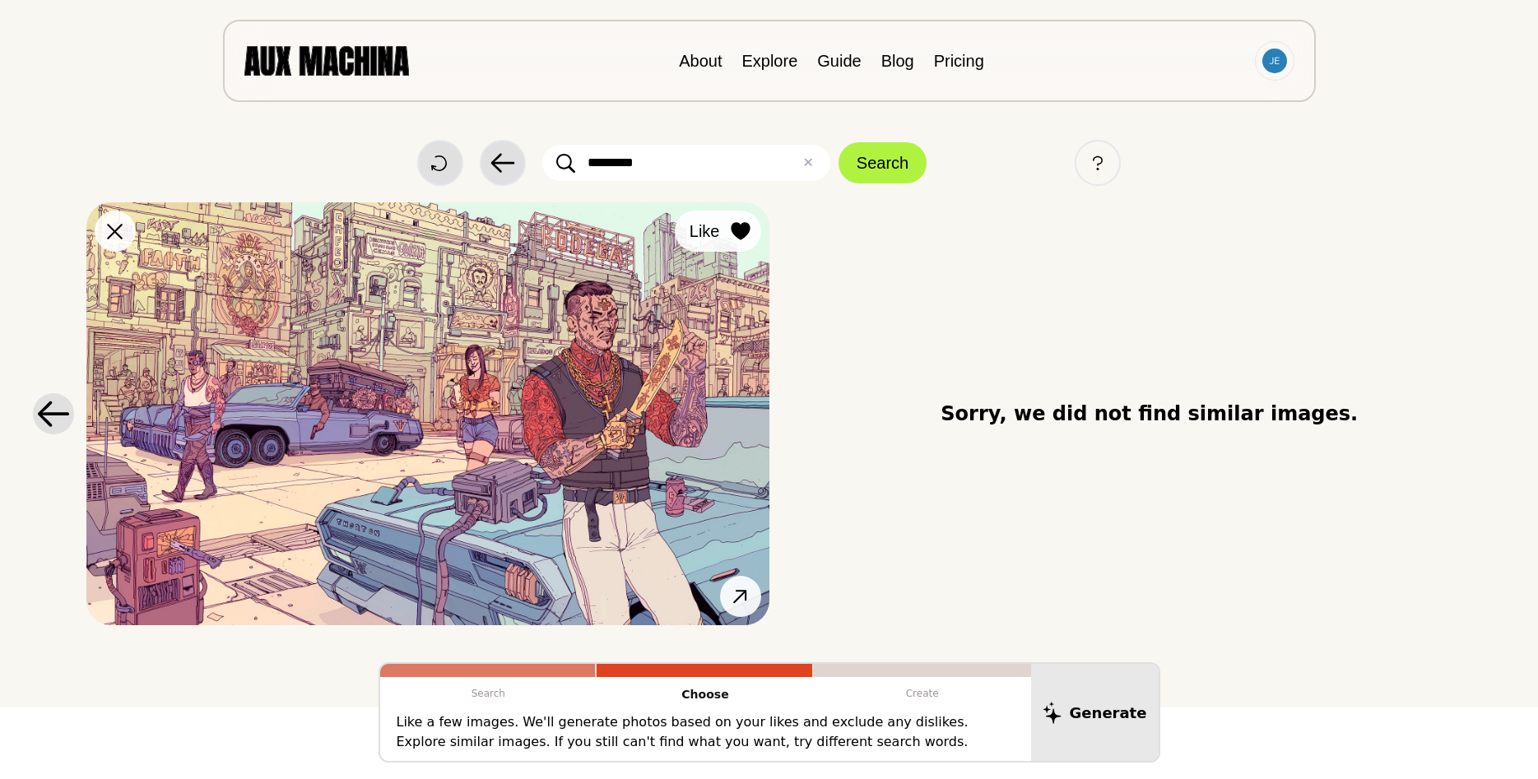
click at [732, 236] on icon at bounding box center [741, 231] width 20 height 18
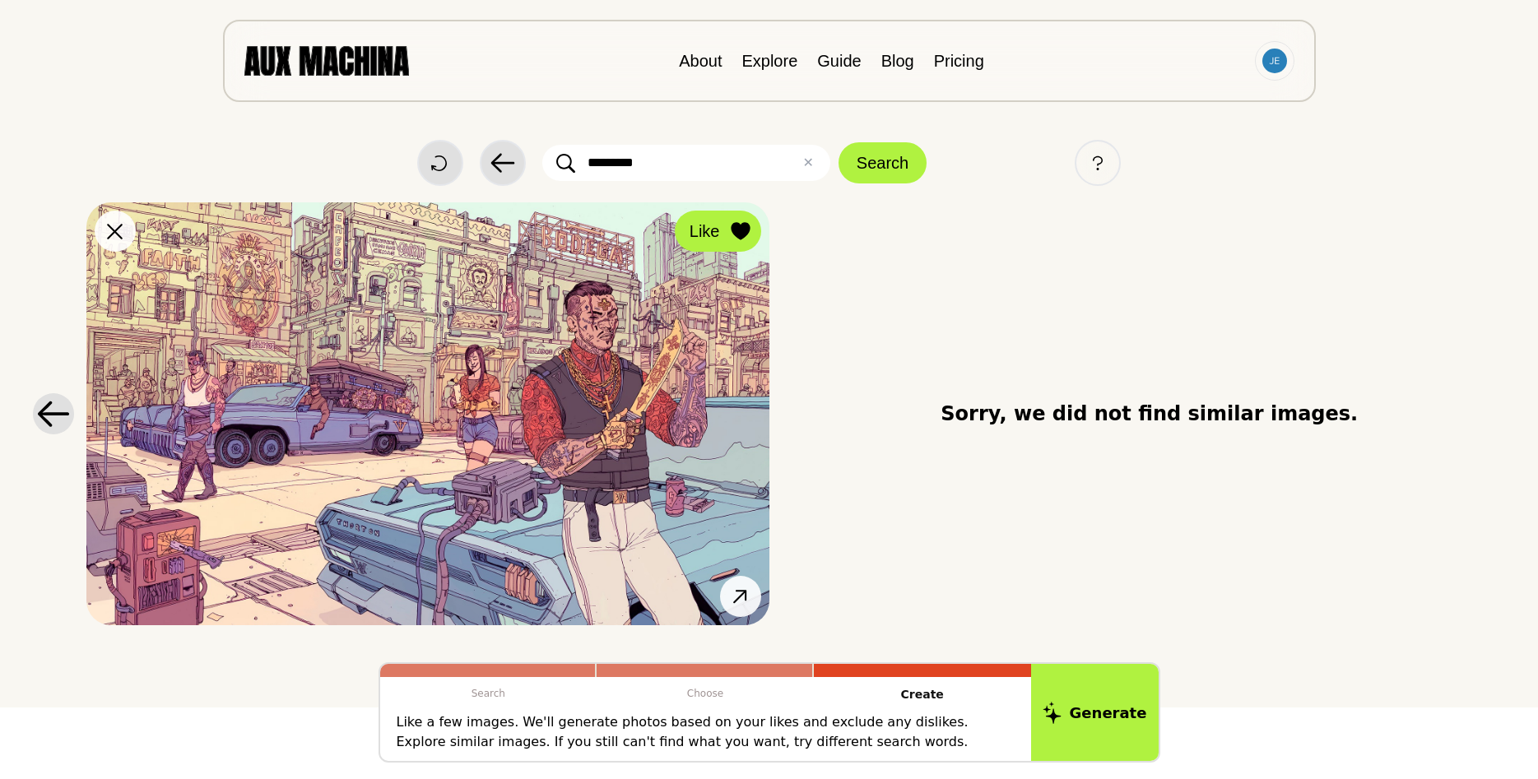
click at [732, 236] on icon at bounding box center [741, 231] width 20 height 18
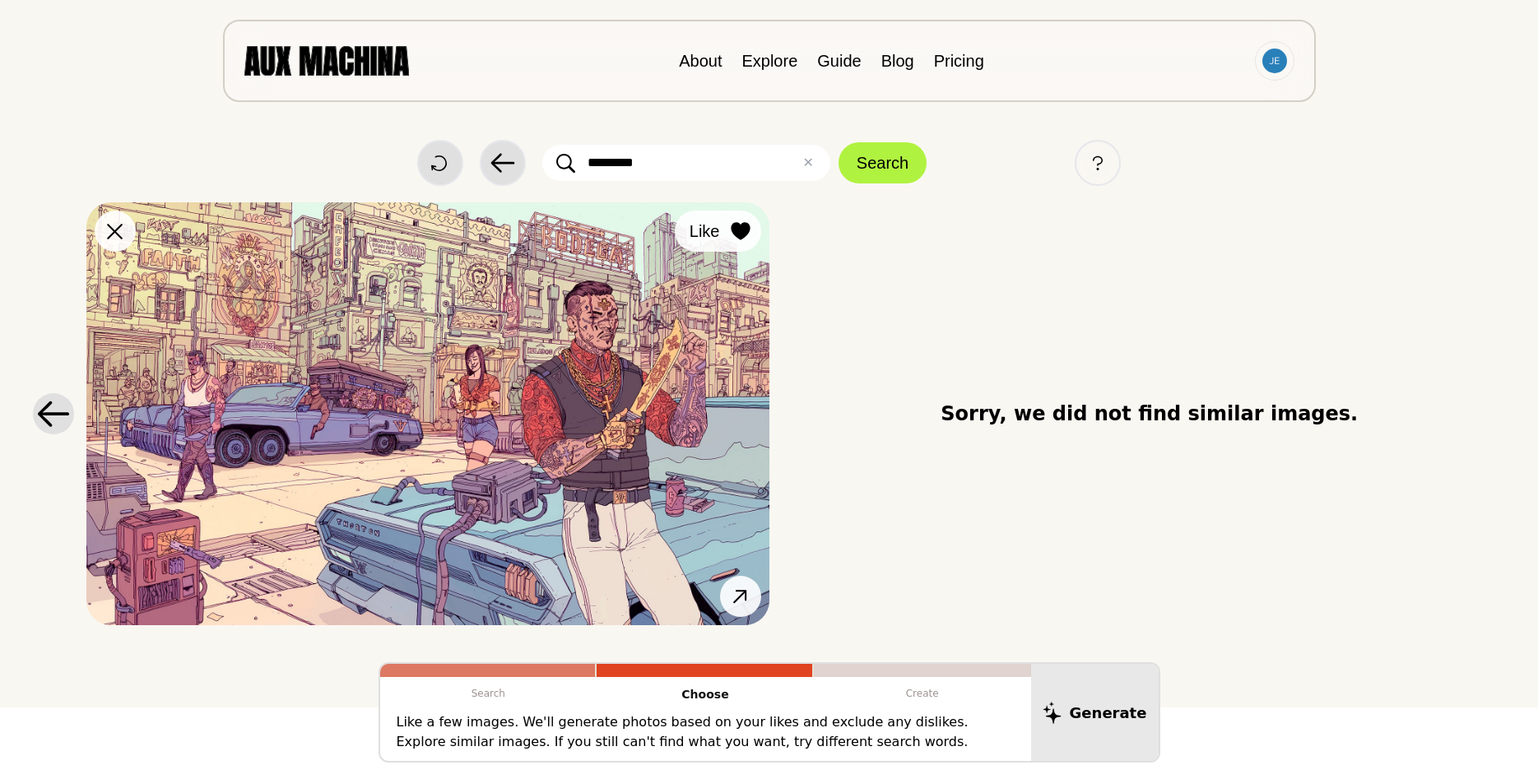
click at [732, 236] on icon at bounding box center [741, 231] width 20 height 18
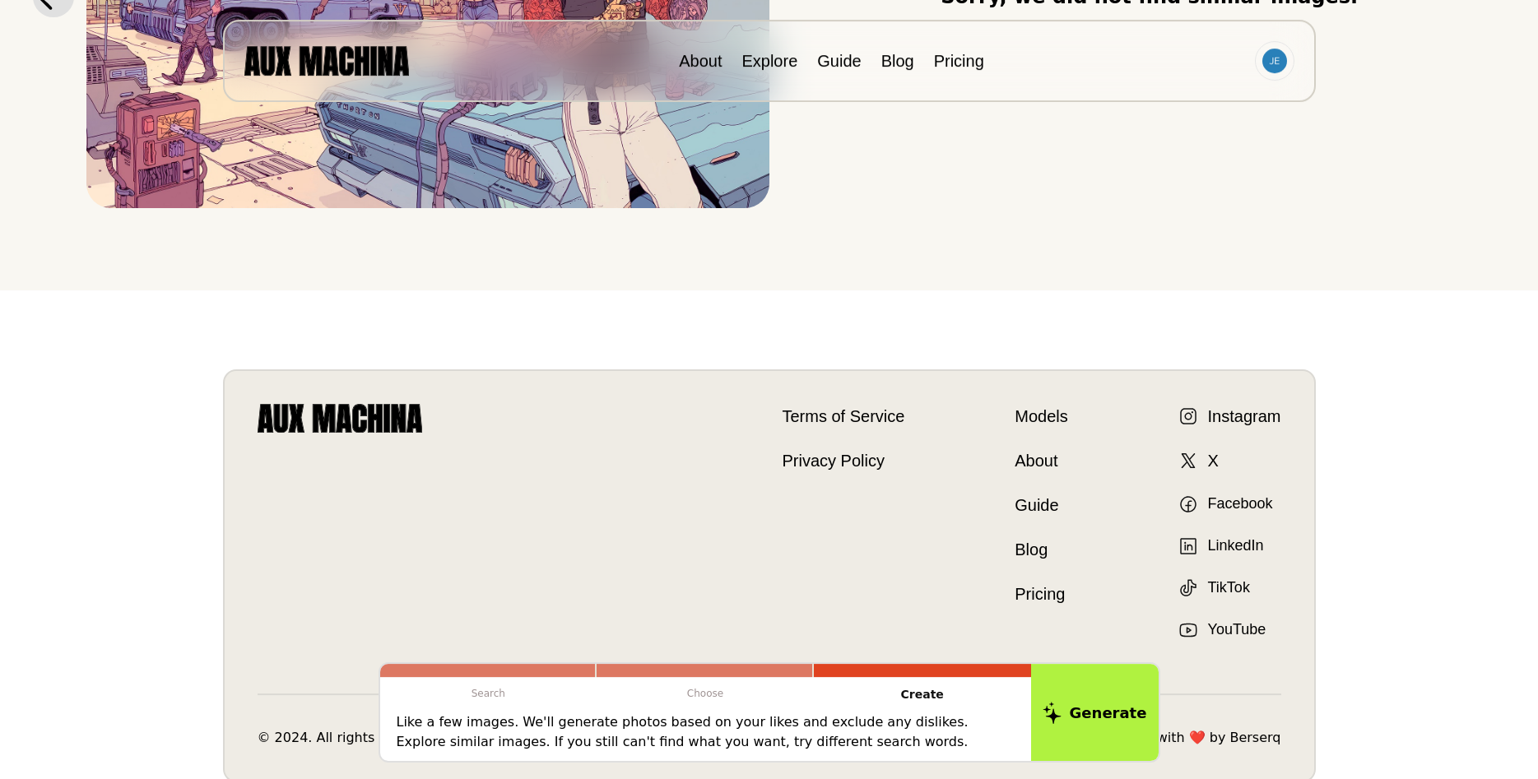
scroll to position [420, 0]
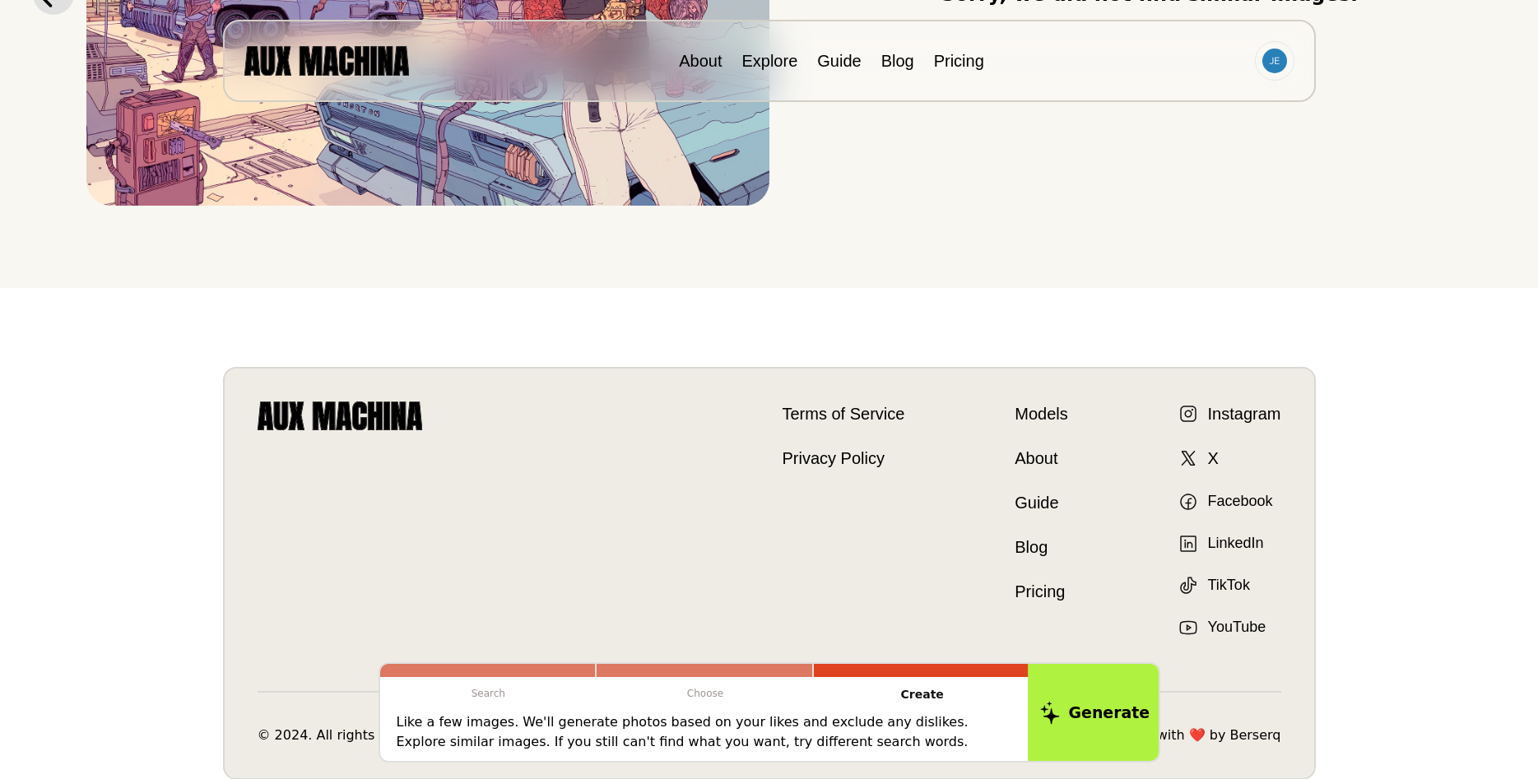
click at [1108, 700] on button "Generate" at bounding box center [1095, 713] width 134 height 102
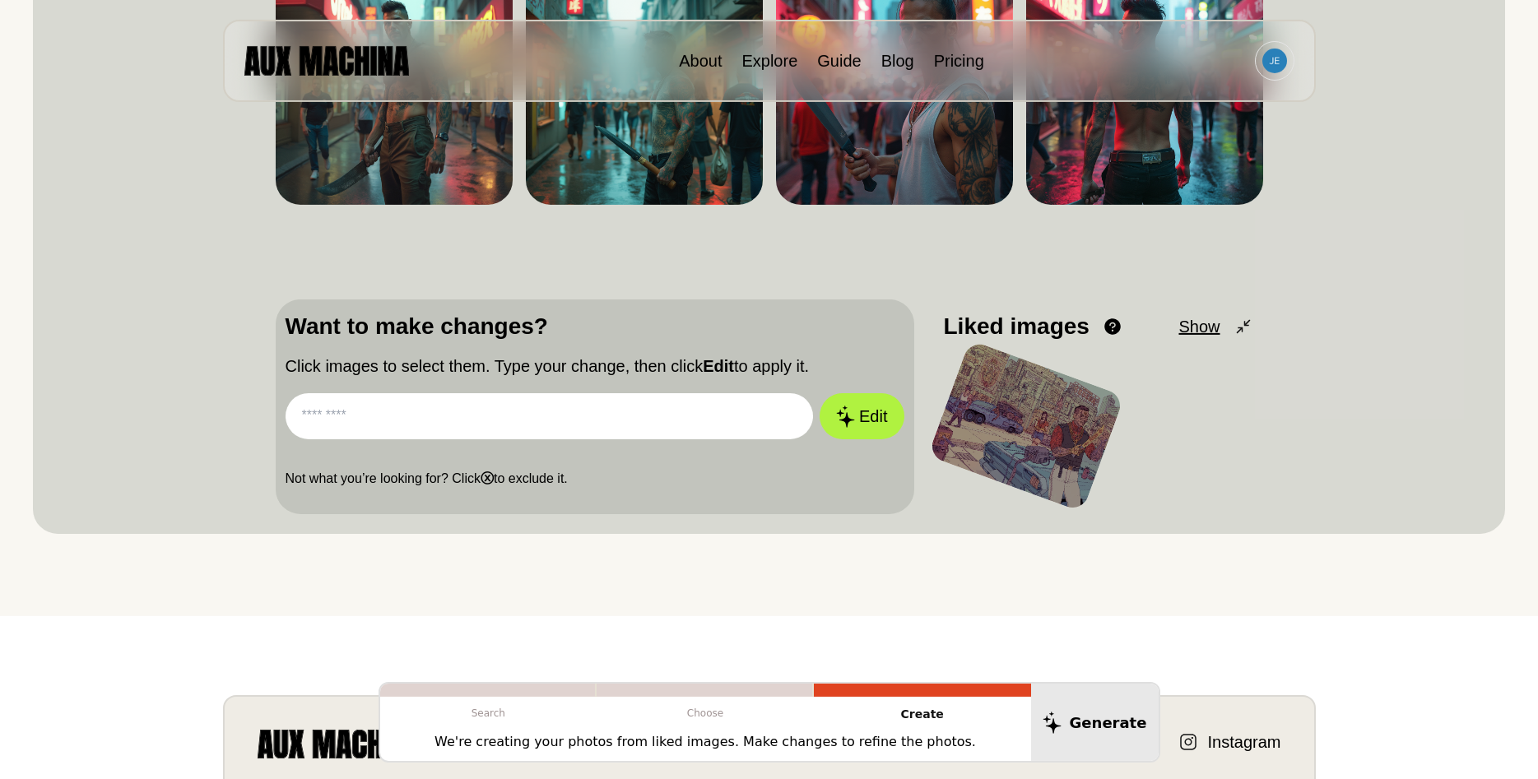
scroll to position [0, 0]
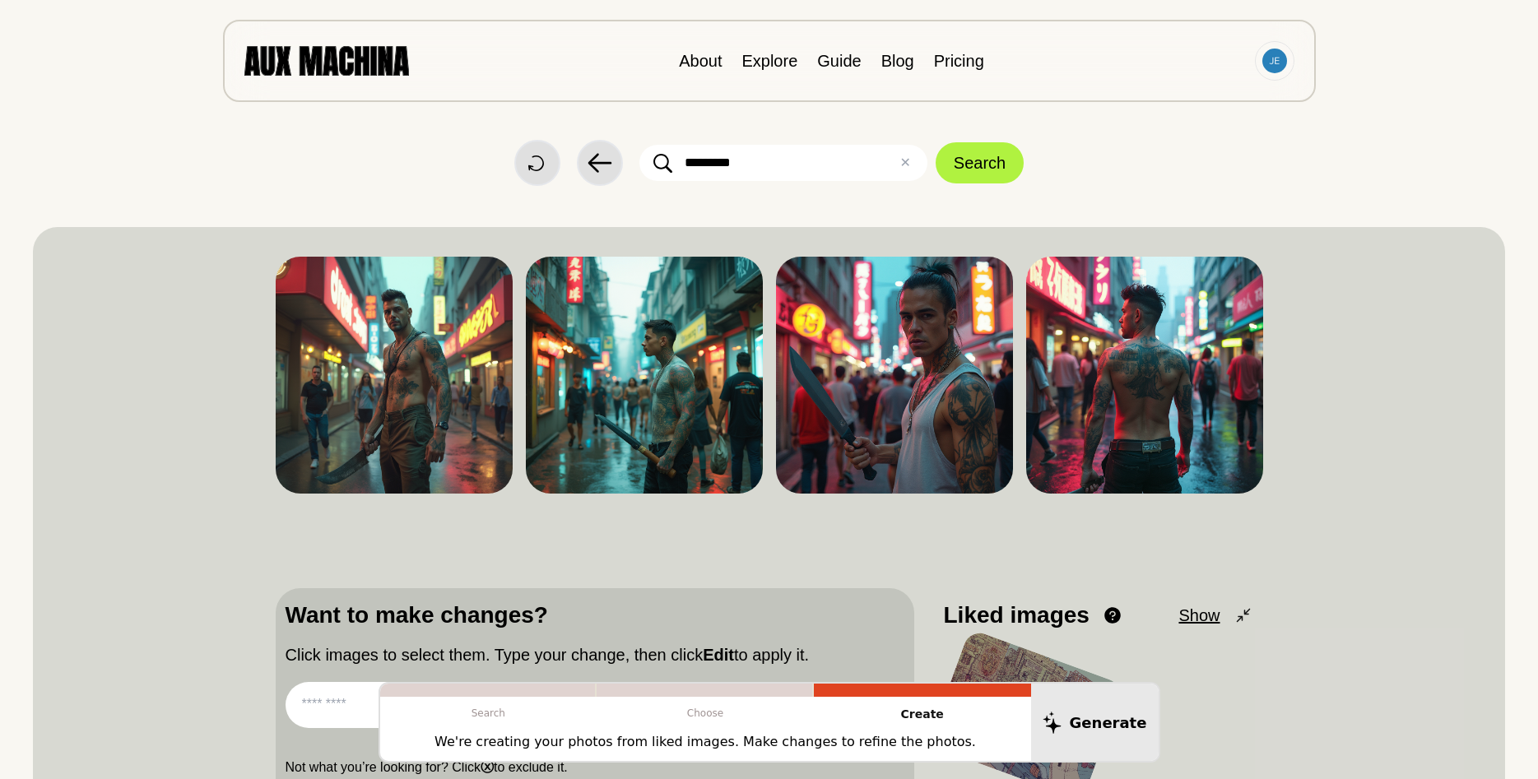
drag, startPoint x: 1362, startPoint y: 633, endPoint x: 1352, endPoint y: 457, distance: 176.4
drag, startPoint x: 1382, startPoint y: 531, endPoint x: 1372, endPoint y: 394, distance: 137.0
click at [1198, 370] on img at bounding box center [1144, 375] width 237 height 237
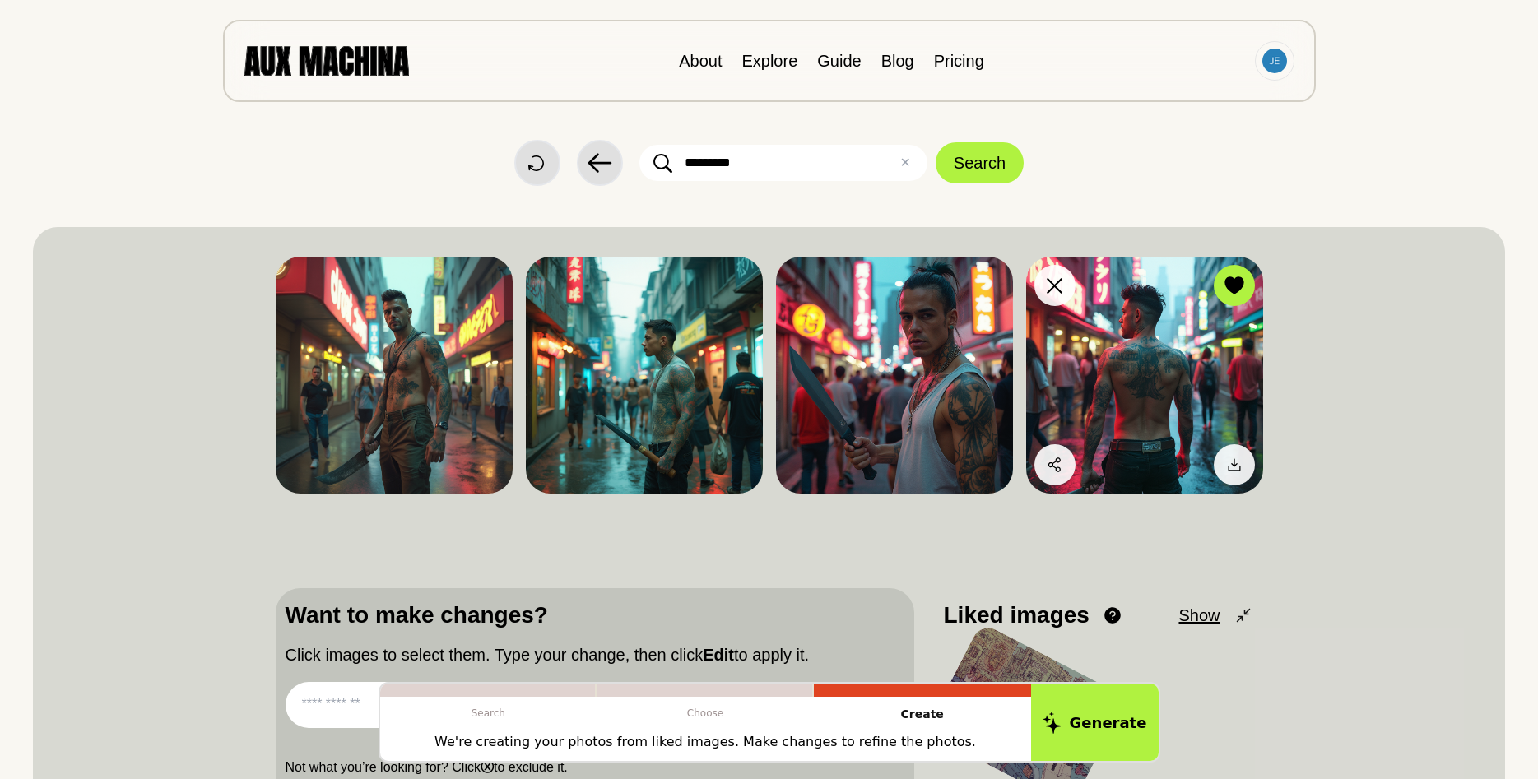
click at [1170, 317] on img at bounding box center [1144, 375] width 237 height 237
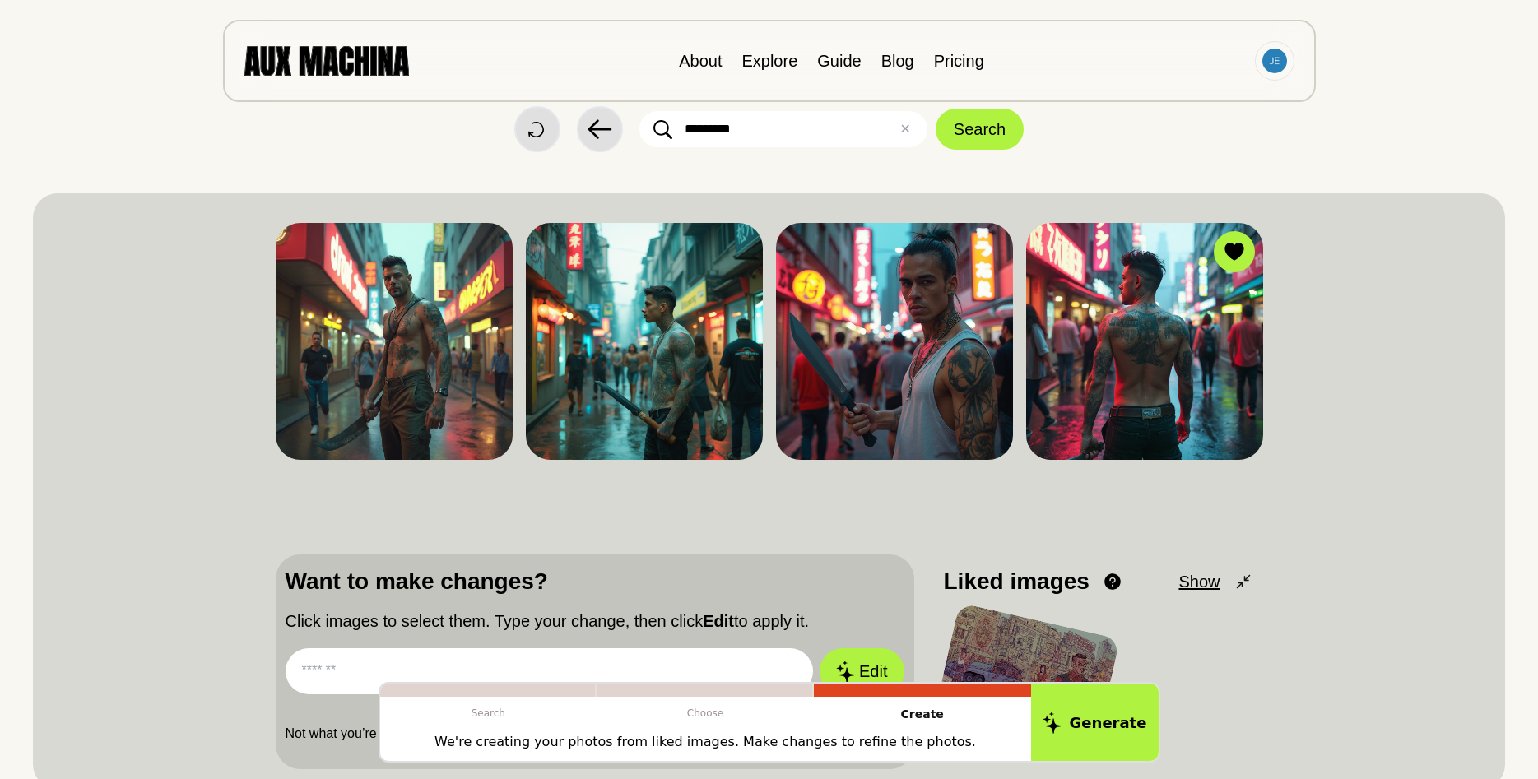
drag, startPoint x: 1348, startPoint y: 604, endPoint x: 1387, endPoint y: 559, distance: 59.5
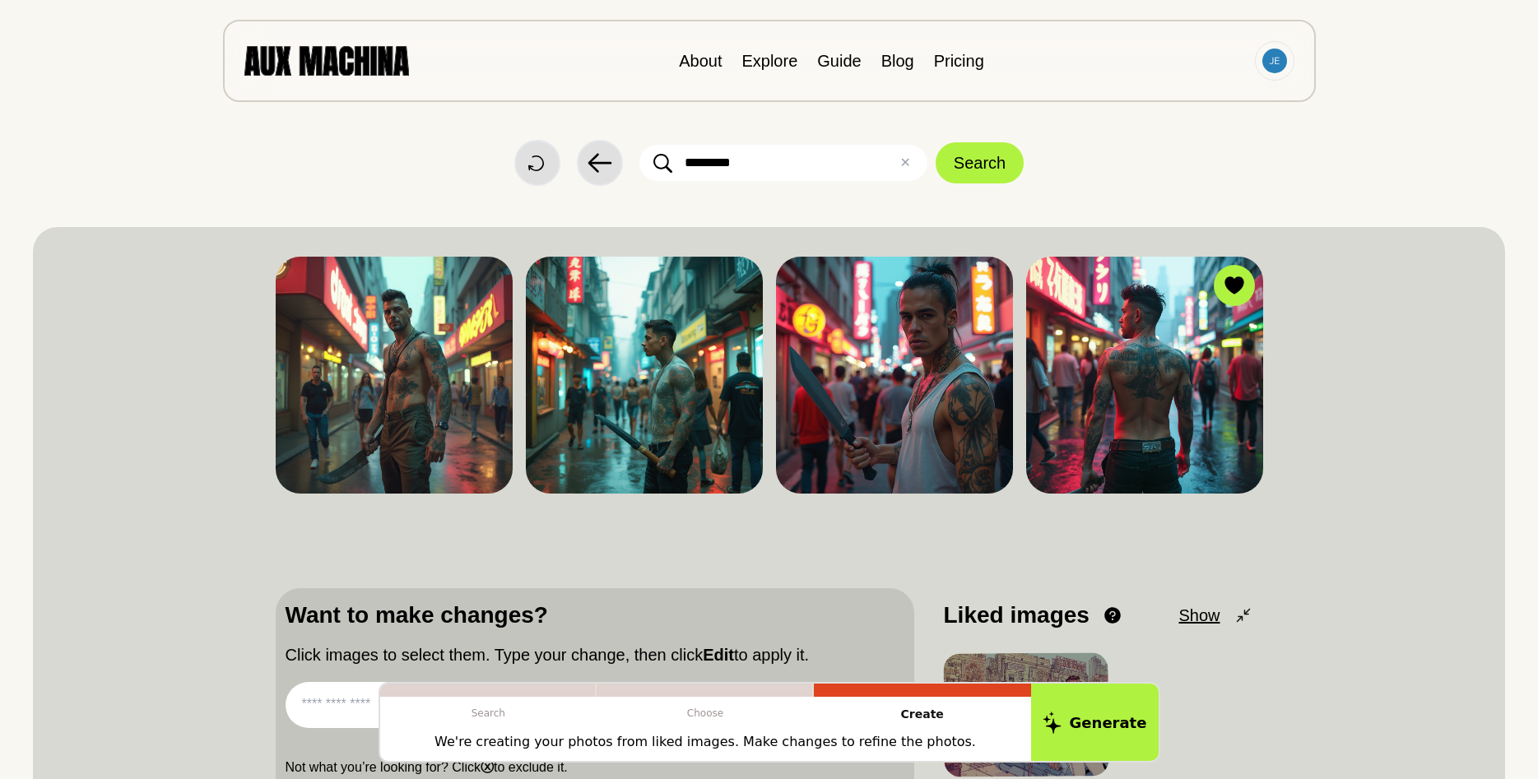
click at [316, 61] on img at bounding box center [326, 60] width 165 height 29
